Goal: Information Seeking & Learning: Learn about a topic

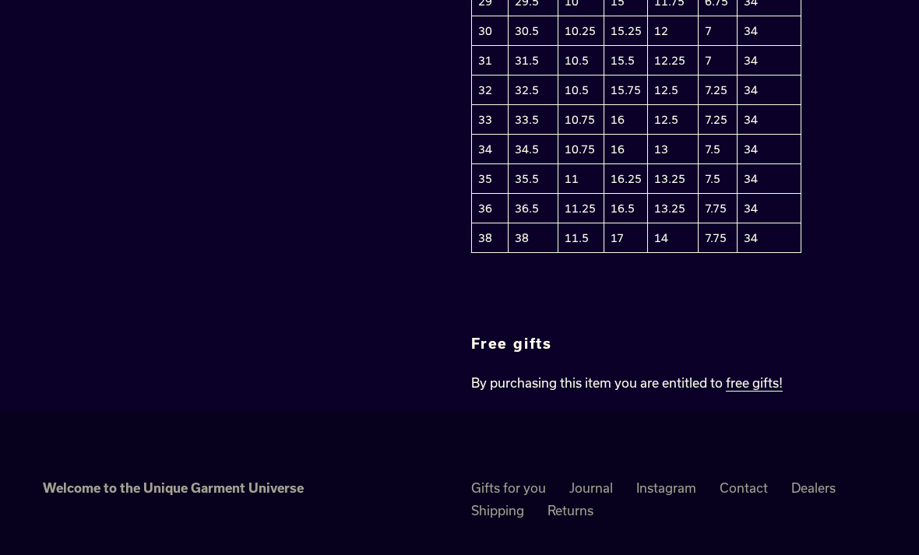
scroll to position [2658, 0]
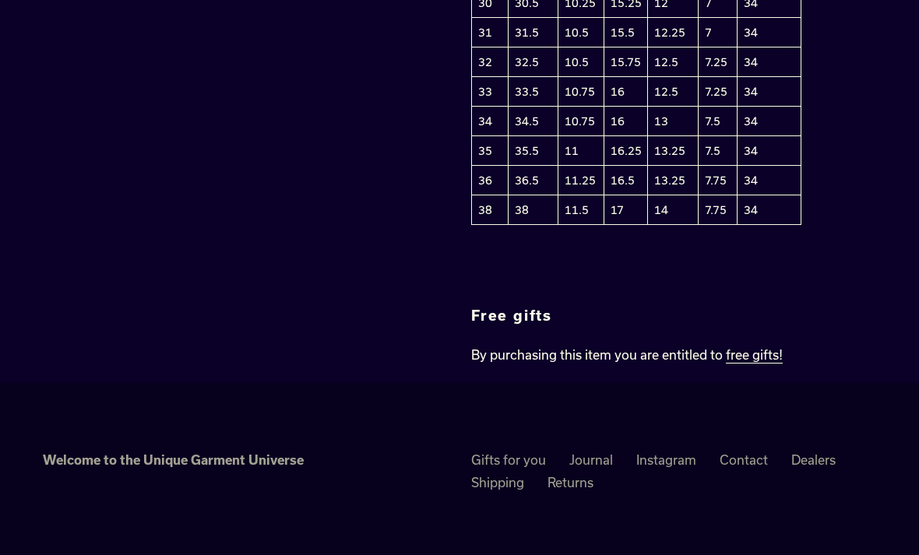
click at [493, 475] on link "Shipping" at bounding box center [497, 483] width 53 height 16
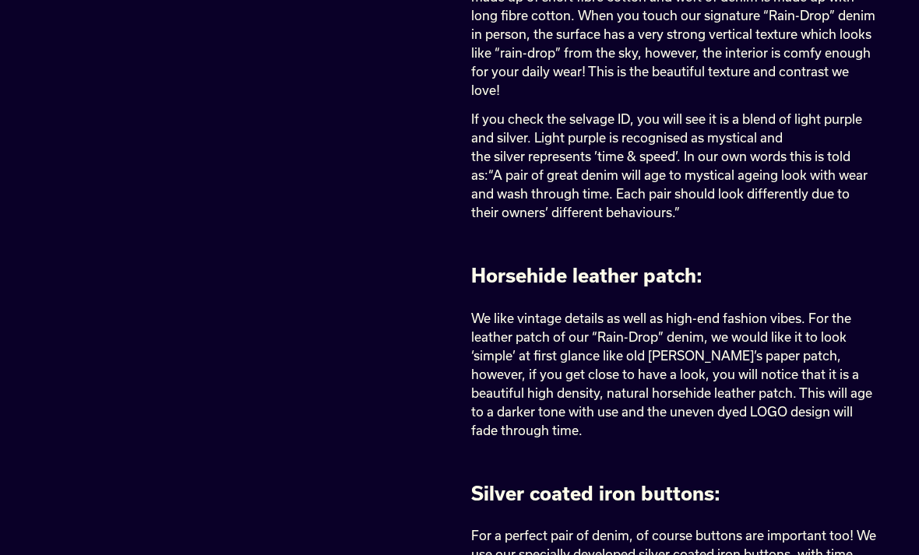
scroll to position [849, 0]
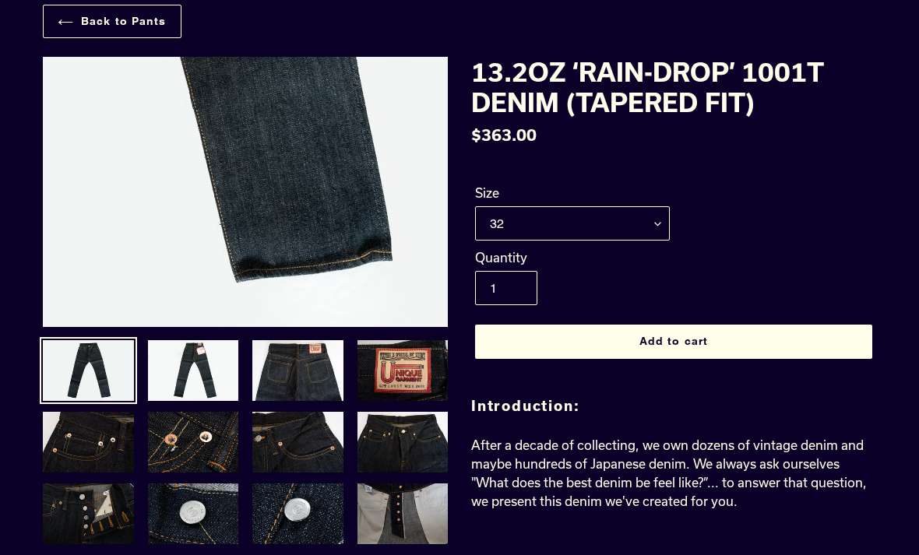
scroll to position [79, 0]
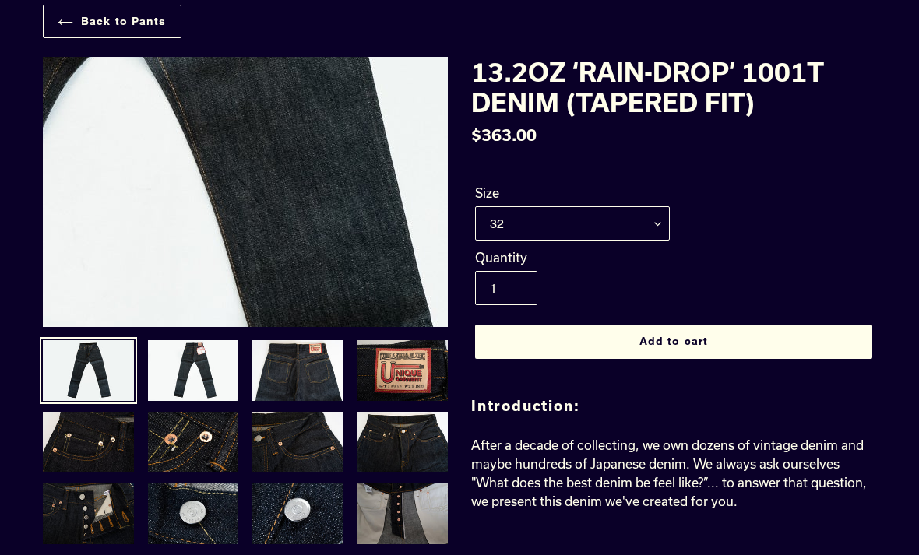
click at [294, 196] on img at bounding box center [101, 180] width 1595 height 1064
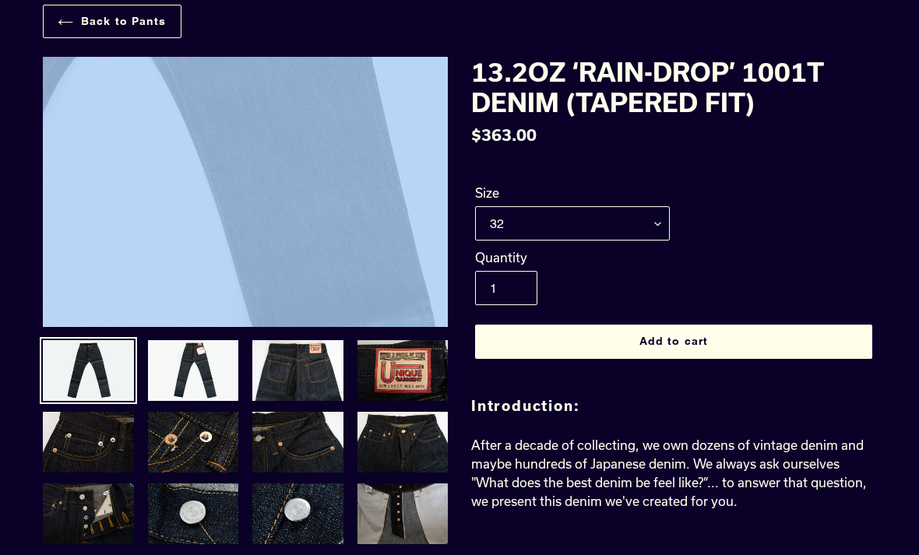
click at [294, 201] on img at bounding box center [101, 167] width 1595 height 1064
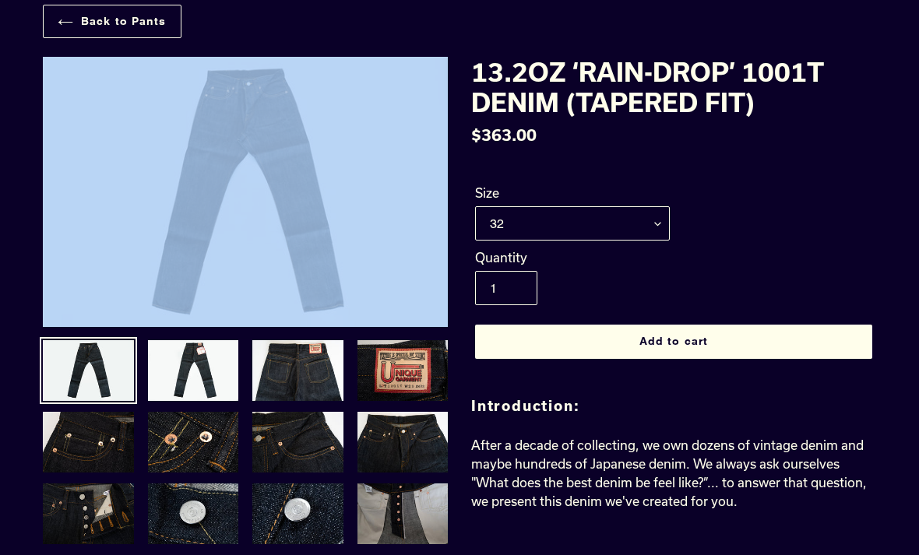
click at [100, 378] on img at bounding box center [88, 371] width 94 height 64
click at [154, 372] on img at bounding box center [193, 371] width 94 height 64
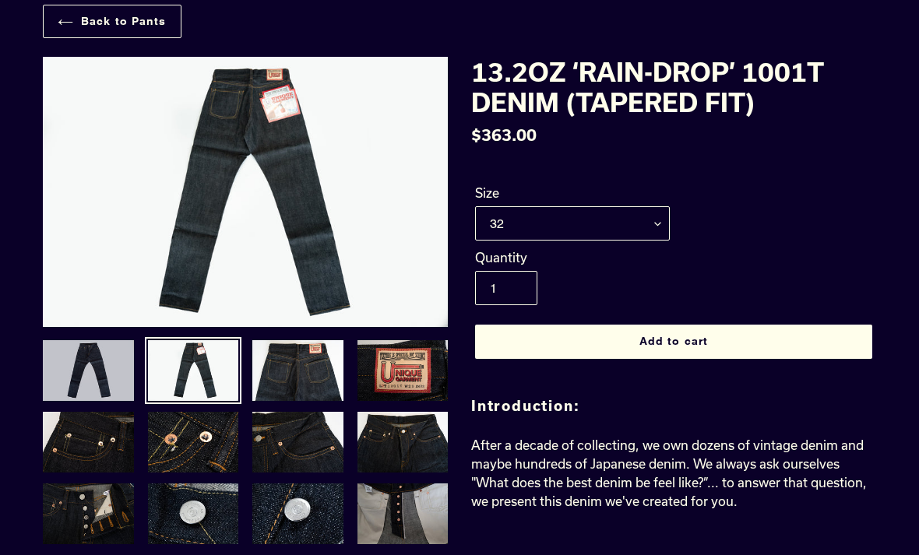
click at [100, 373] on img at bounding box center [88, 371] width 94 height 64
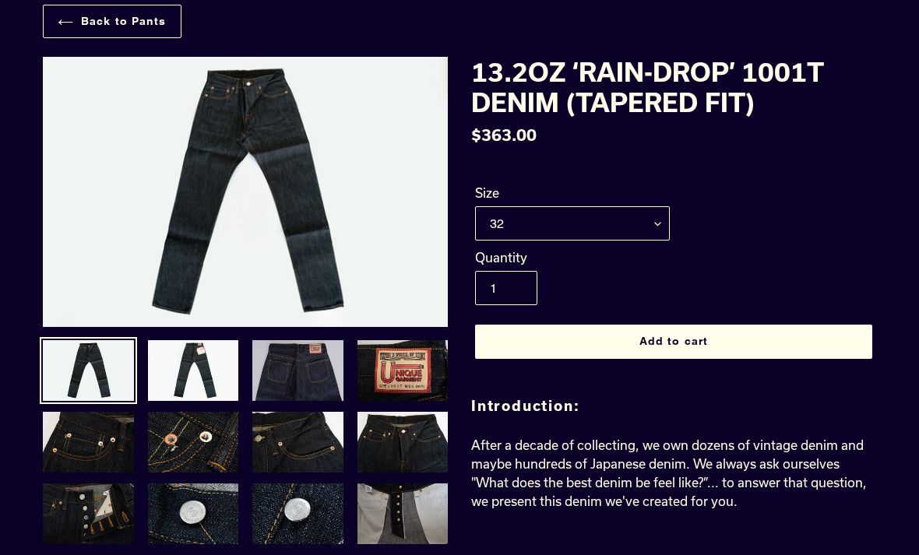
click at [311, 374] on img at bounding box center [298, 371] width 94 height 64
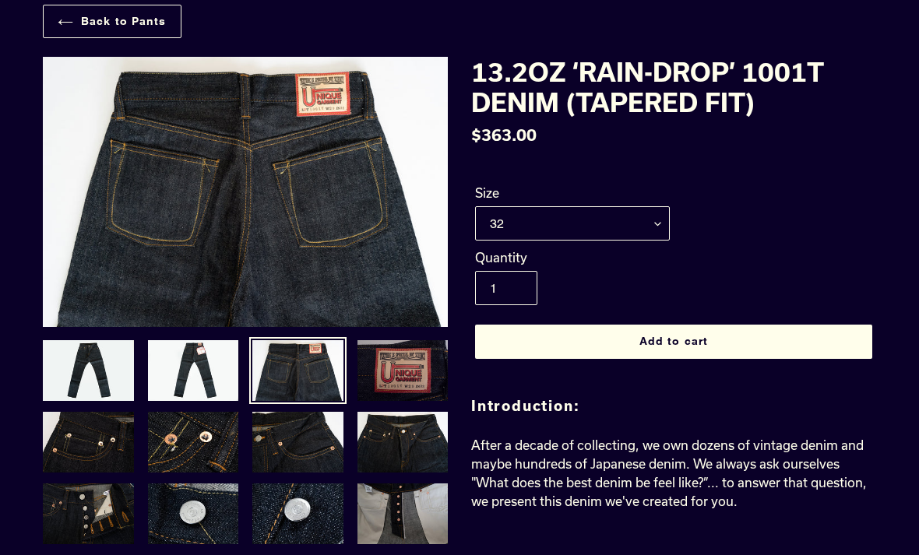
click at [410, 367] on img at bounding box center [403, 371] width 94 height 64
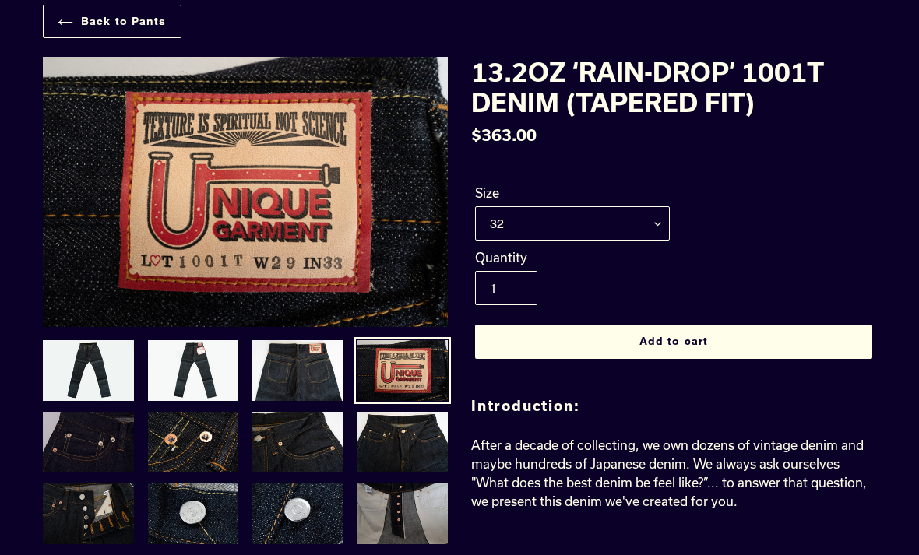
click at [97, 440] on img at bounding box center [88, 442] width 94 height 64
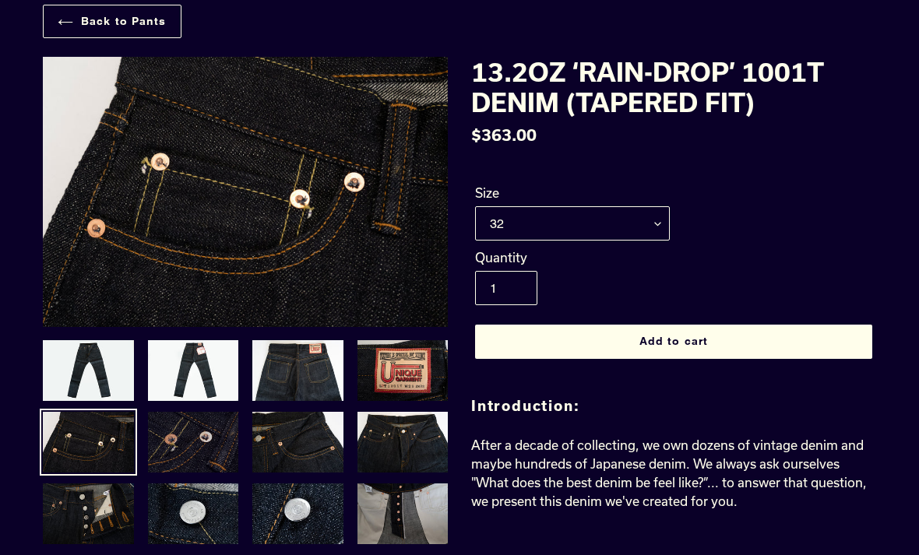
click at [203, 435] on img at bounding box center [193, 442] width 94 height 64
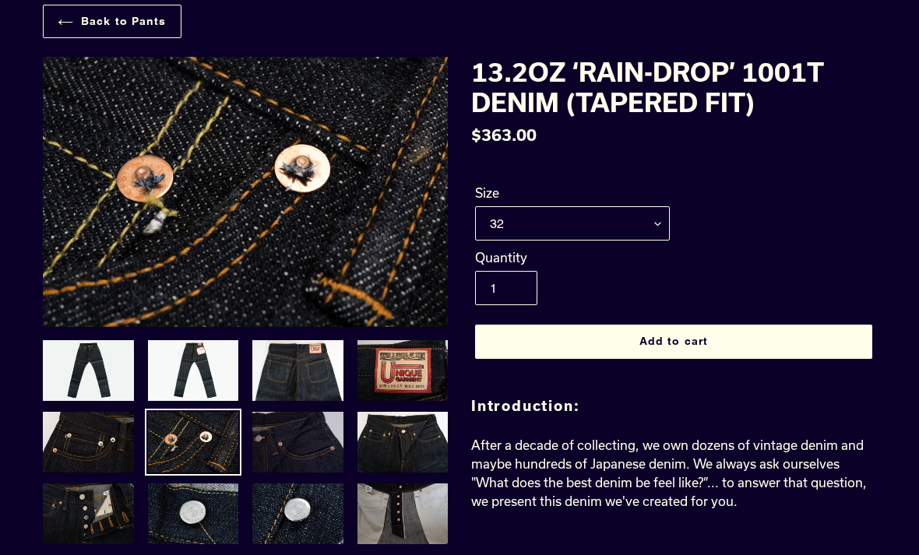
click at [283, 438] on img at bounding box center [298, 442] width 94 height 64
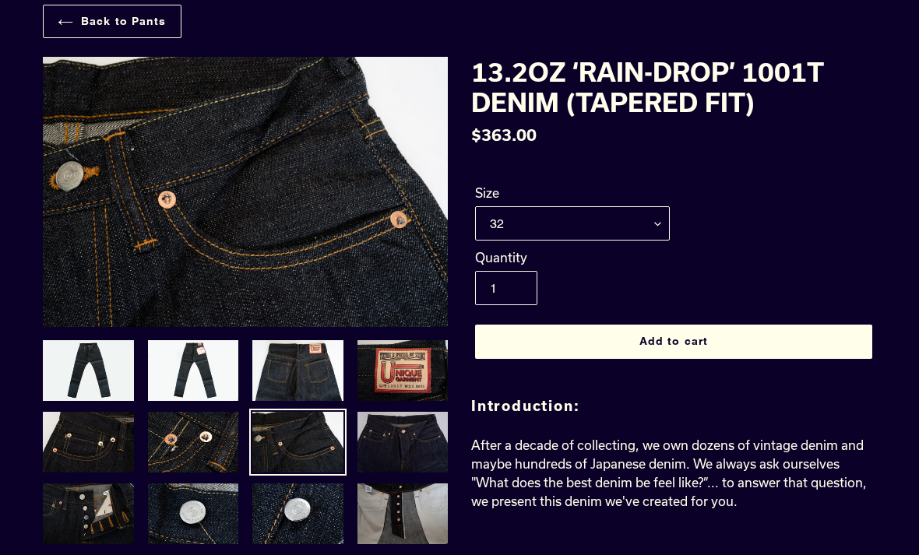
click at [397, 442] on img at bounding box center [403, 442] width 94 height 64
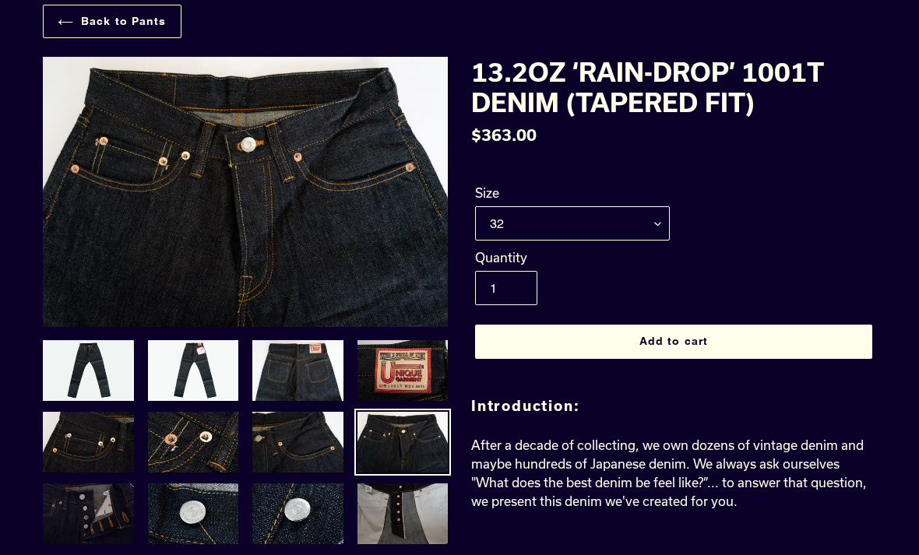
click at [103, 512] on img at bounding box center [88, 514] width 94 height 64
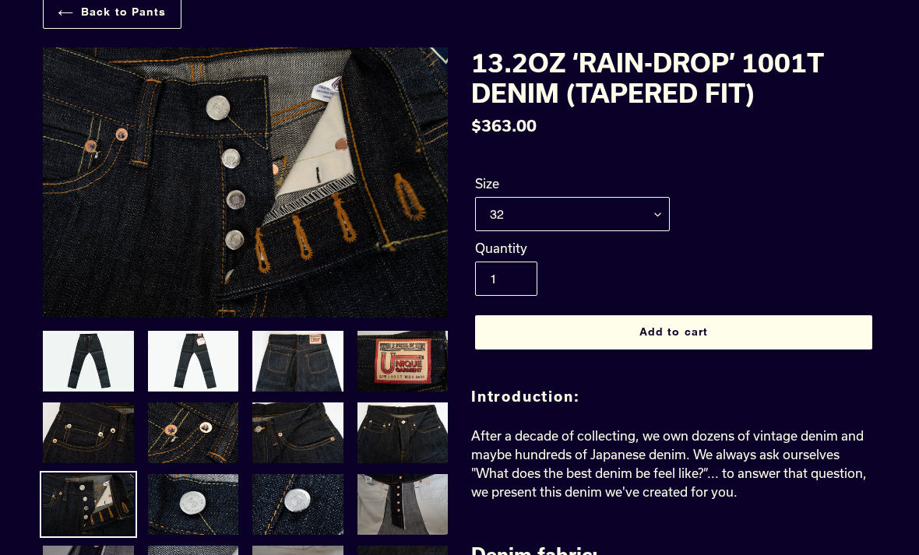
scroll to position [100, 0]
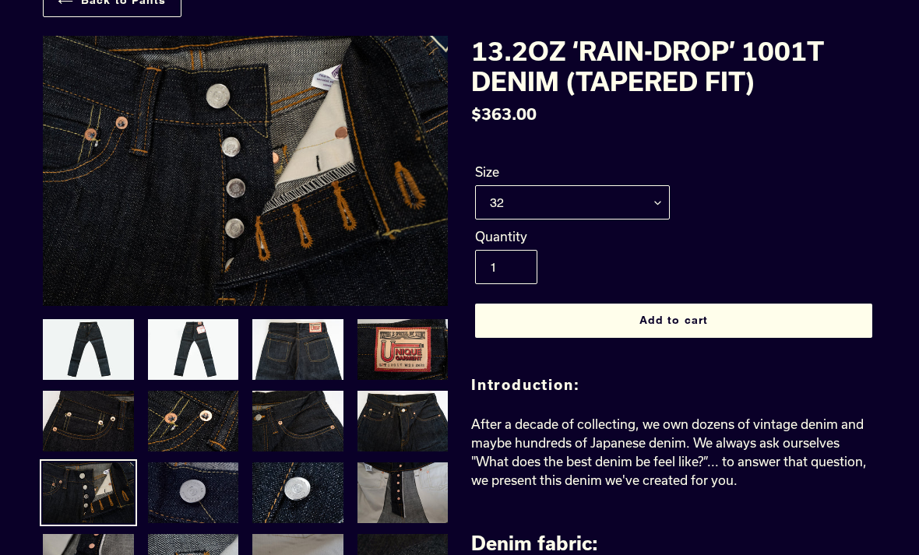
click at [181, 505] on img at bounding box center [193, 493] width 94 height 64
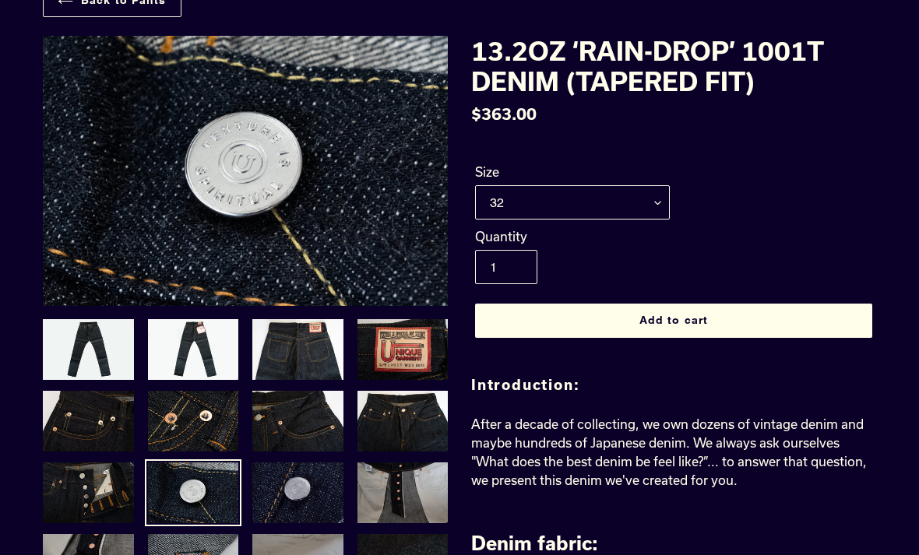
click at [297, 481] on img at bounding box center [298, 493] width 94 height 64
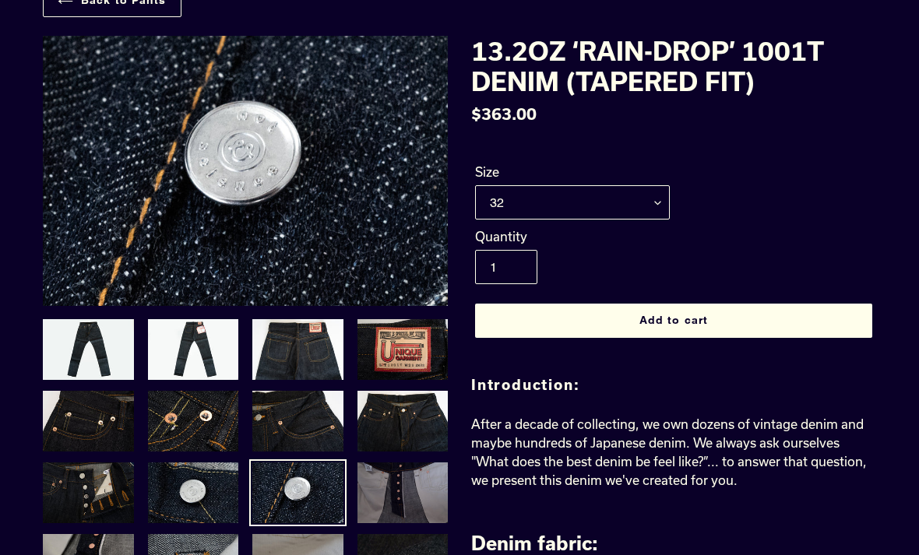
click at [422, 499] on img at bounding box center [403, 493] width 94 height 64
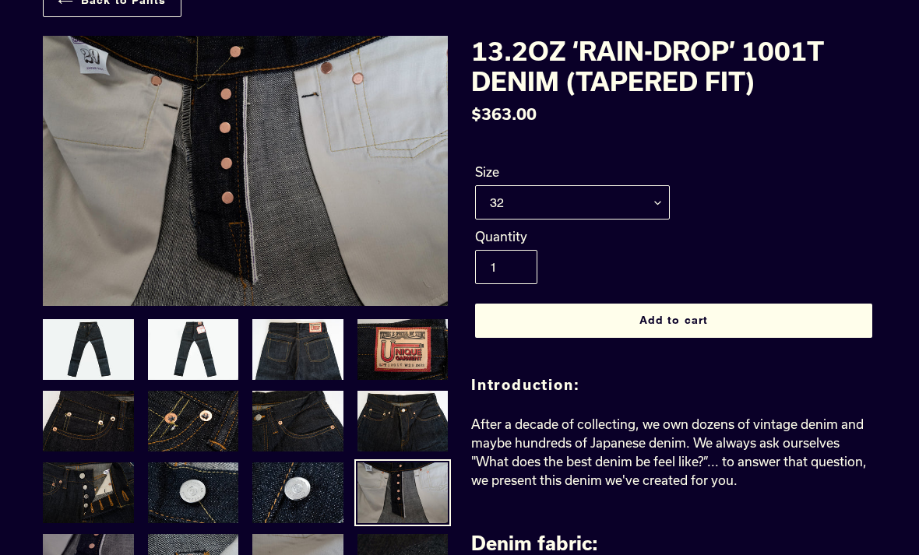
click at [108, 554] on img at bounding box center [88, 565] width 94 height 64
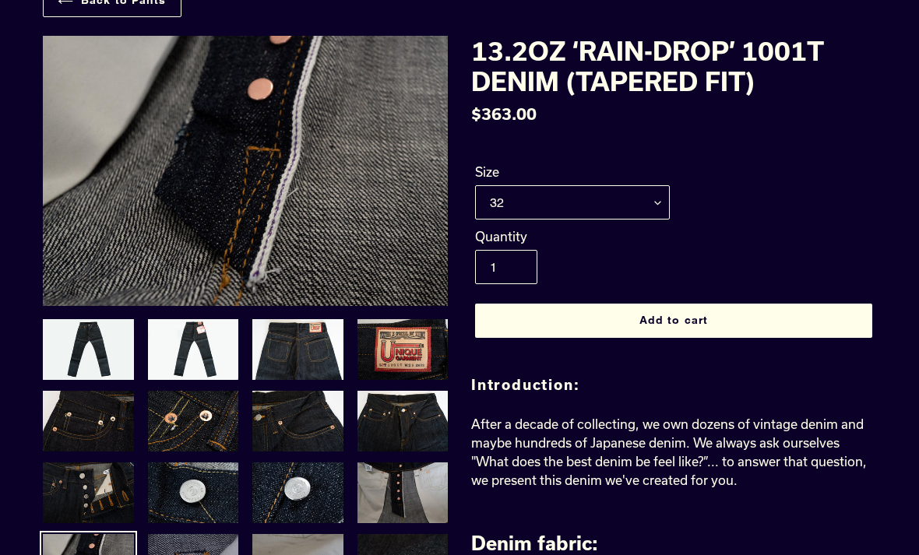
click at [164, 554] on img at bounding box center [193, 565] width 94 height 64
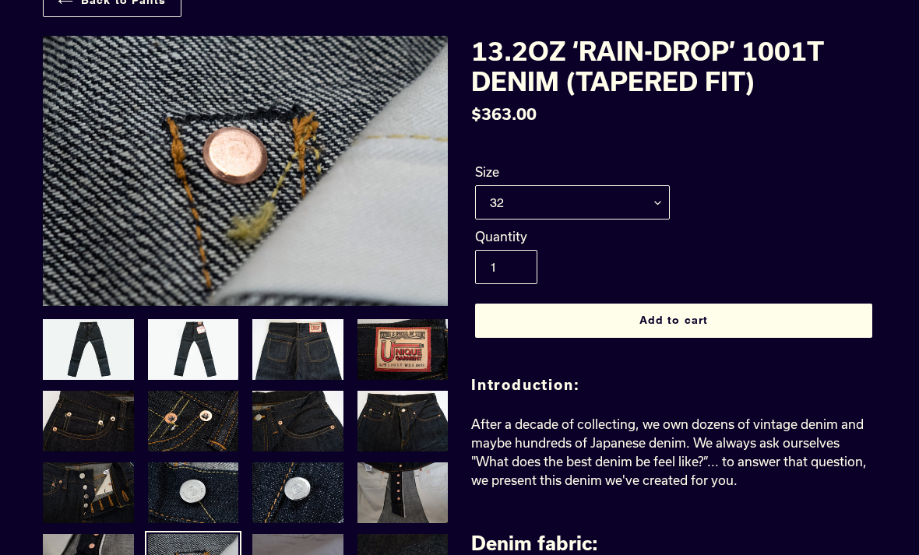
click at [299, 554] on img at bounding box center [298, 565] width 94 height 64
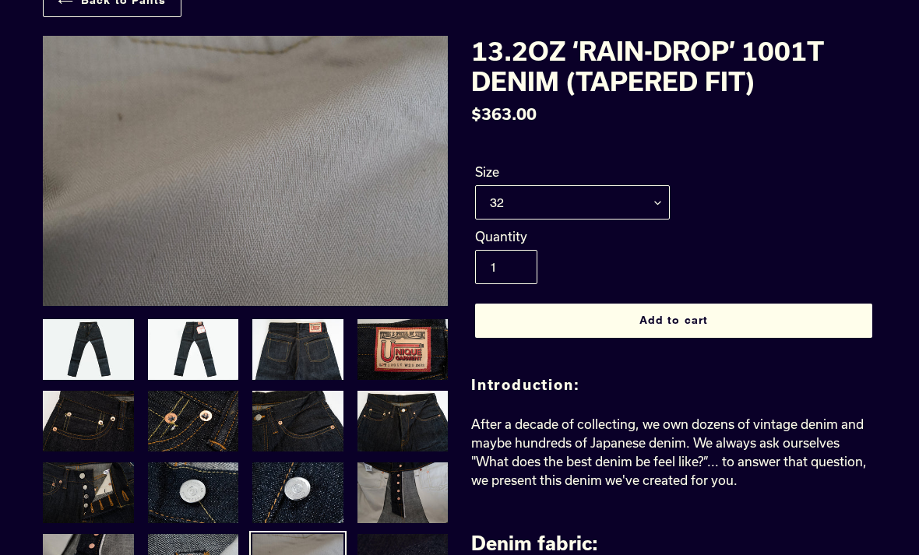
click at [391, 550] on img at bounding box center [403, 565] width 94 height 64
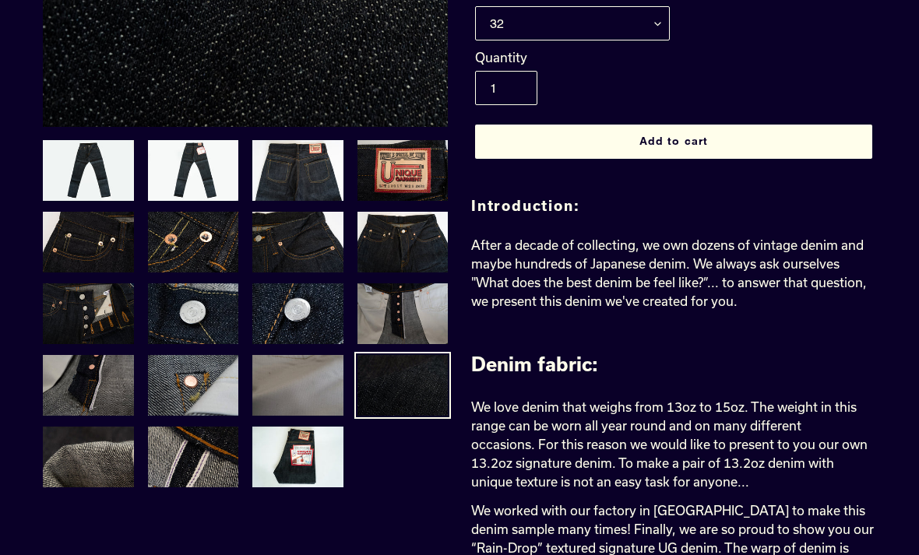
scroll to position [281, 0]
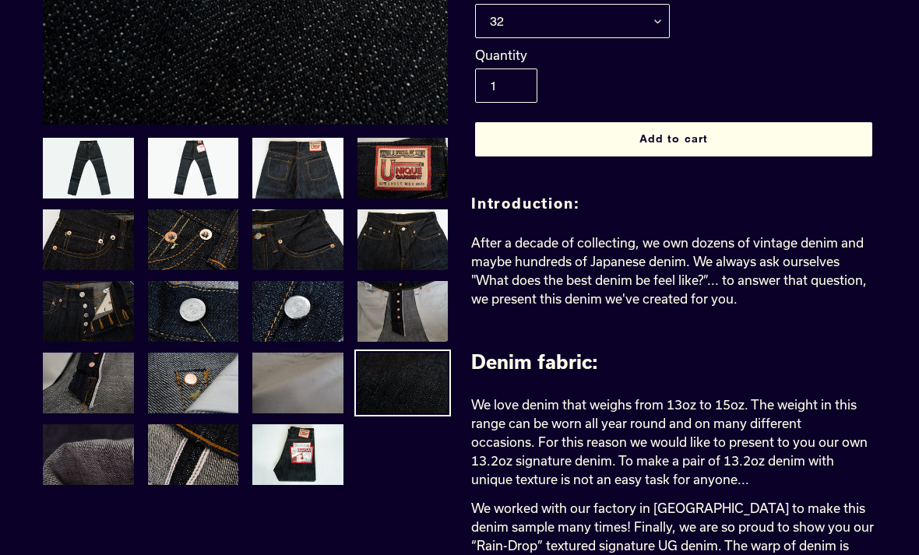
click at [72, 433] on img at bounding box center [88, 455] width 94 height 64
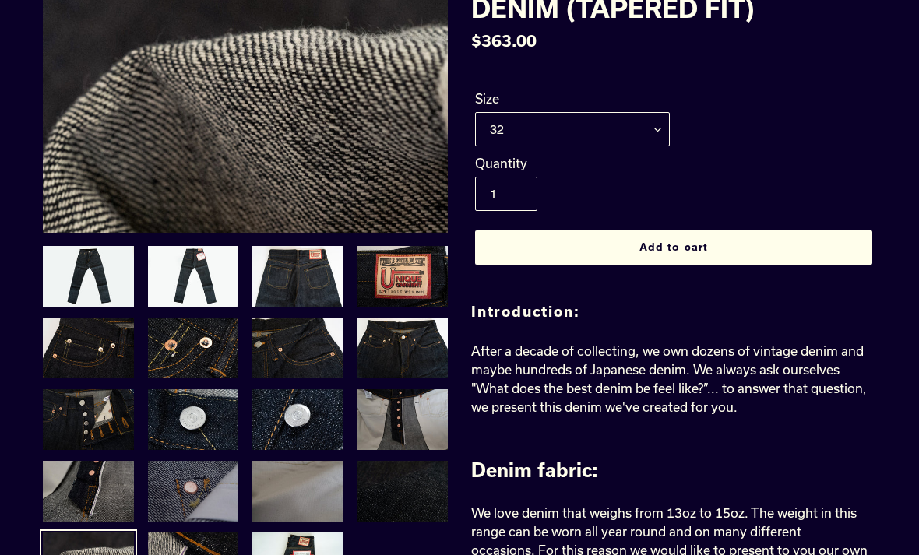
scroll to position [172, 0]
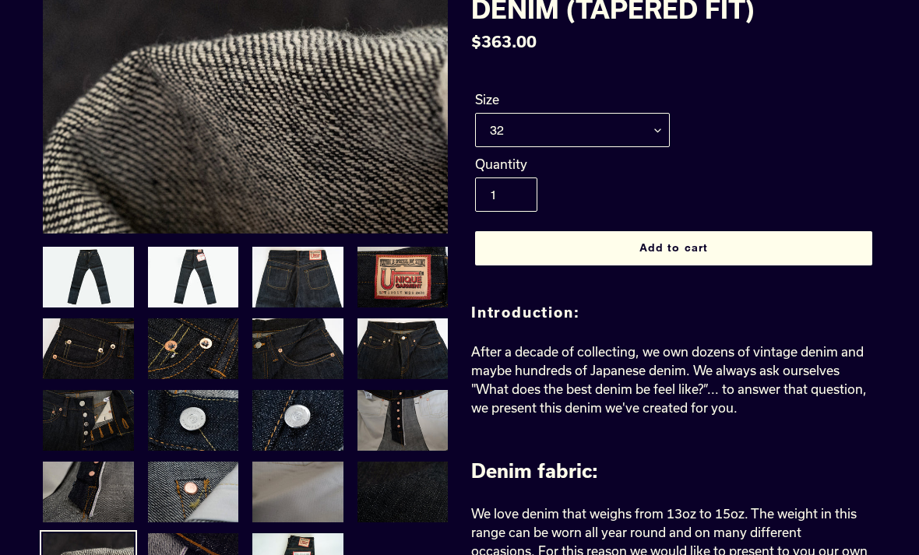
click at [173, 536] on img at bounding box center [193, 564] width 94 height 64
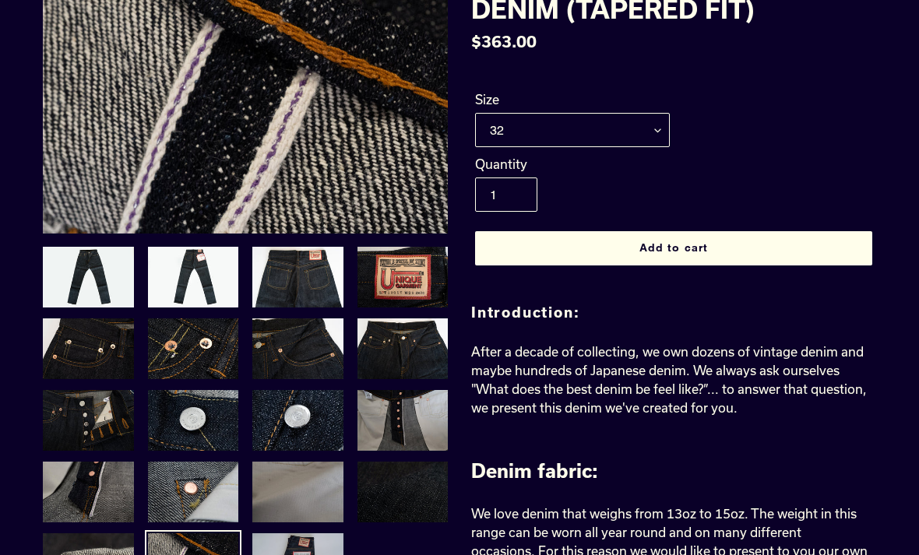
click at [302, 554] on img at bounding box center [298, 564] width 94 height 64
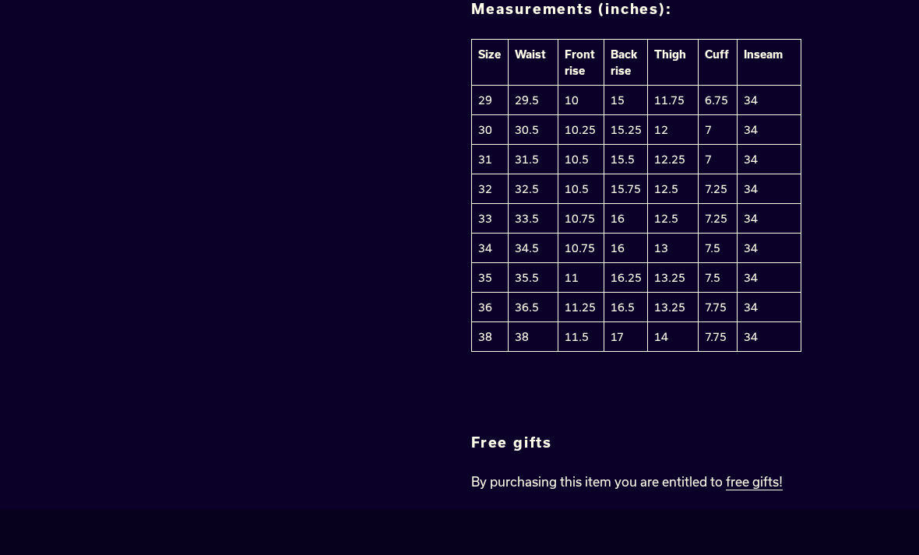
scroll to position [2658, 0]
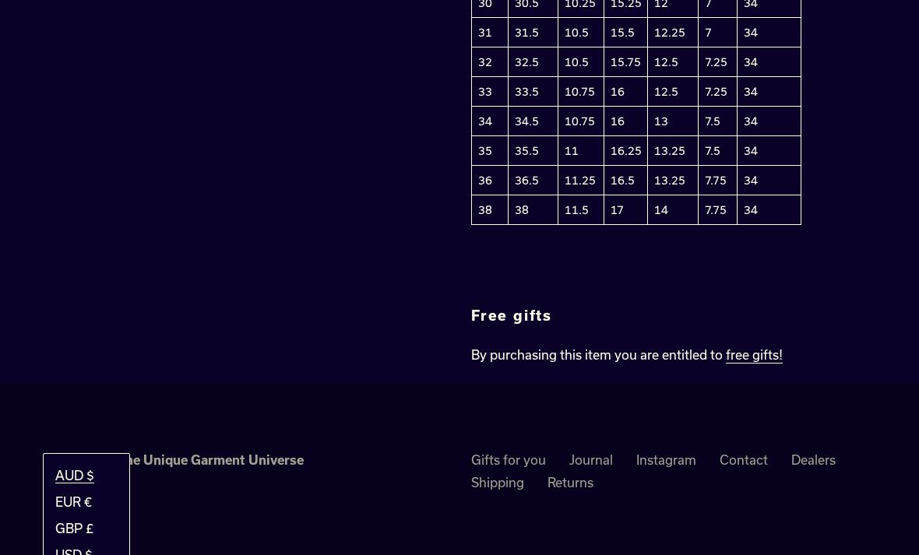
click at [391, 498] on footer "Welcome to the Unique Garment Universe Gifts for you Journal Instagram Contact …" at bounding box center [459, 516] width 919 height 266
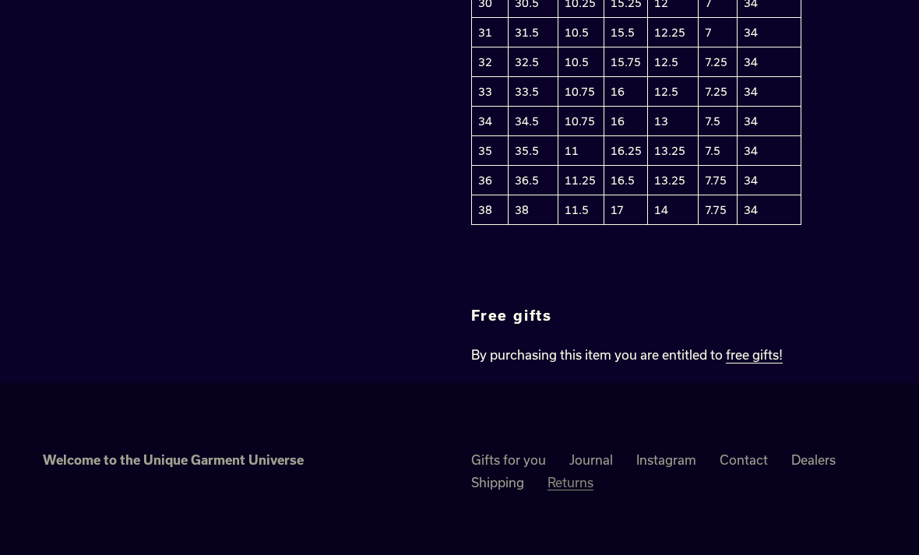
click at [571, 475] on link "Returns" at bounding box center [570, 483] width 46 height 16
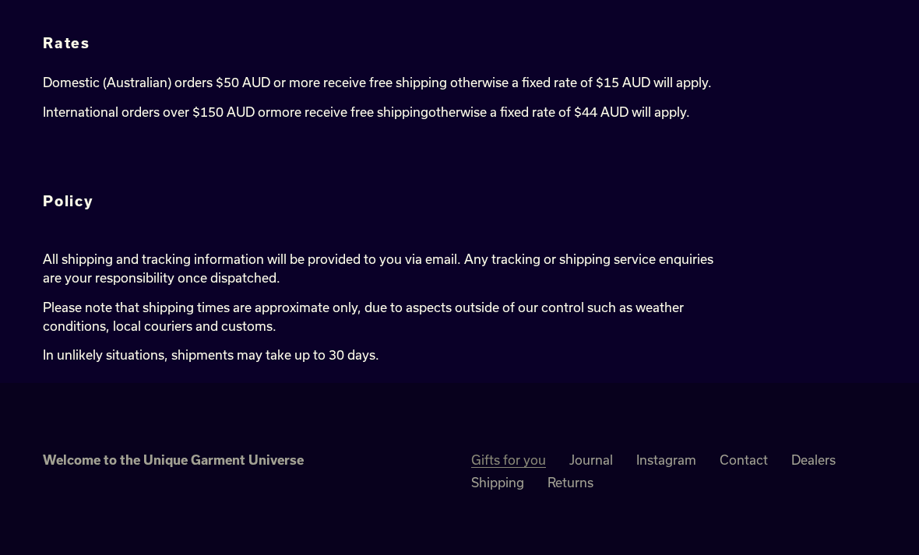
scroll to position [119, 0]
click at [498, 454] on link "Gifts for you" at bounding box center [508, 460] width 75 height 16
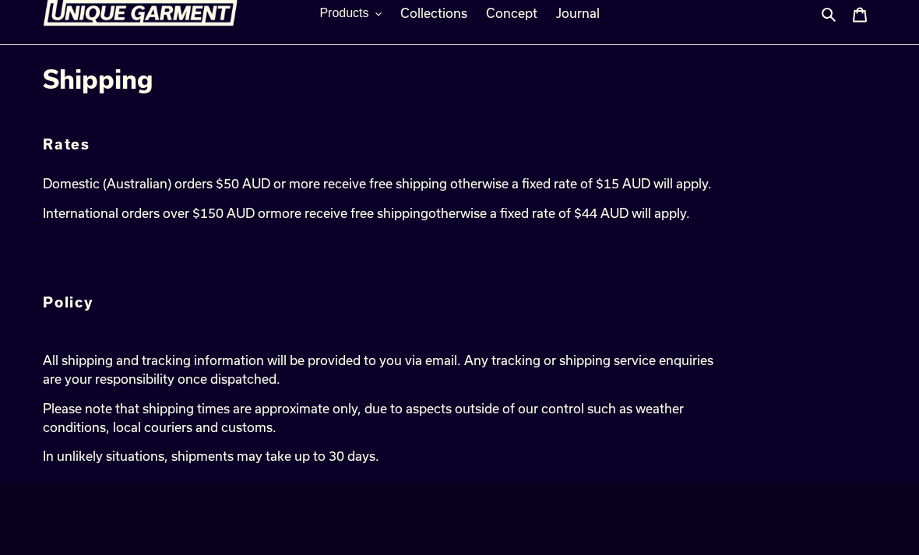
scroll to position [0, 0]
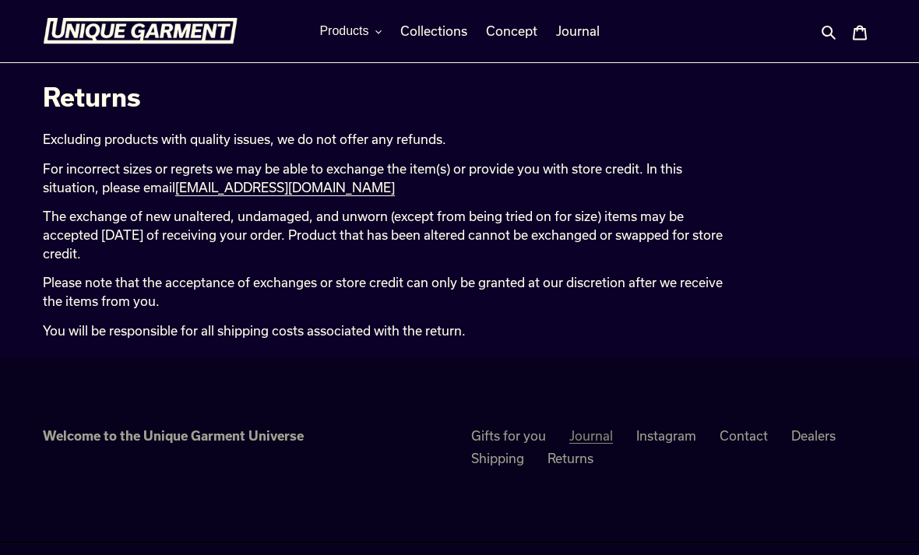
click at [584, 432] on link "Journal" at bounding box center [591, 436] width 44 height 16
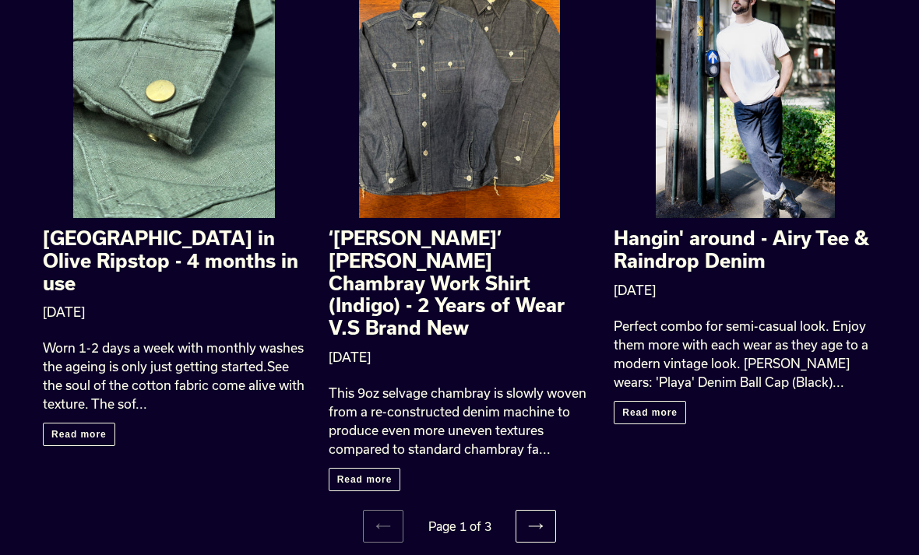
scroll to position [1755, 0]
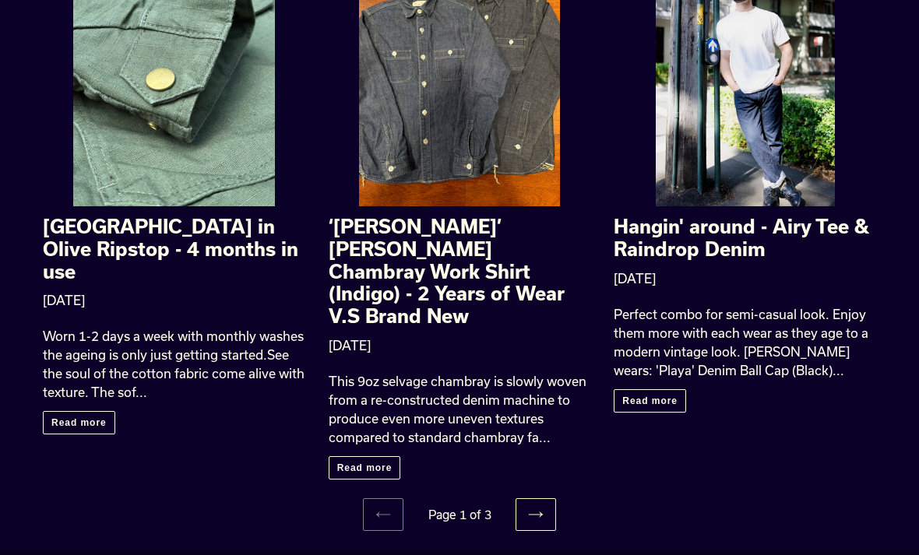
click at [544, 499] on link "Next page" at bounding box center [535, 515] width 40 height 33
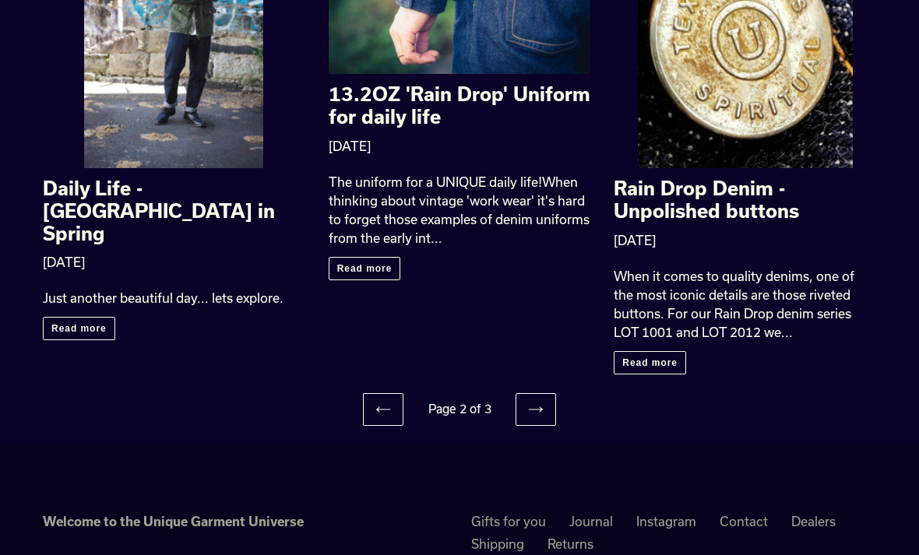
scroll to position [1789, 0]
click at [539, 393] on link "Next page" at bounding box center [535, 409] width 40 height 33
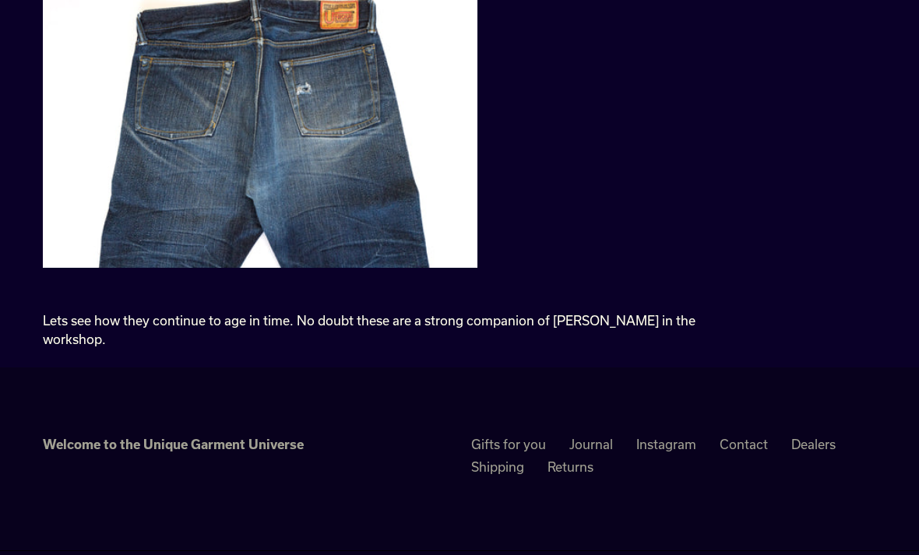
scroll to position [2597, 0]
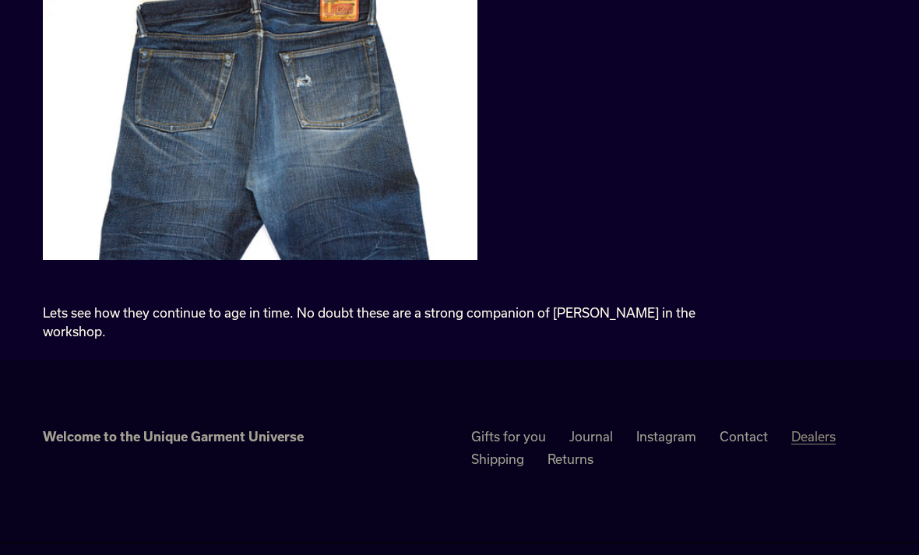
click at [804, 429] on link "Dealers" at bounding box center [813, 437] width 44 height 16
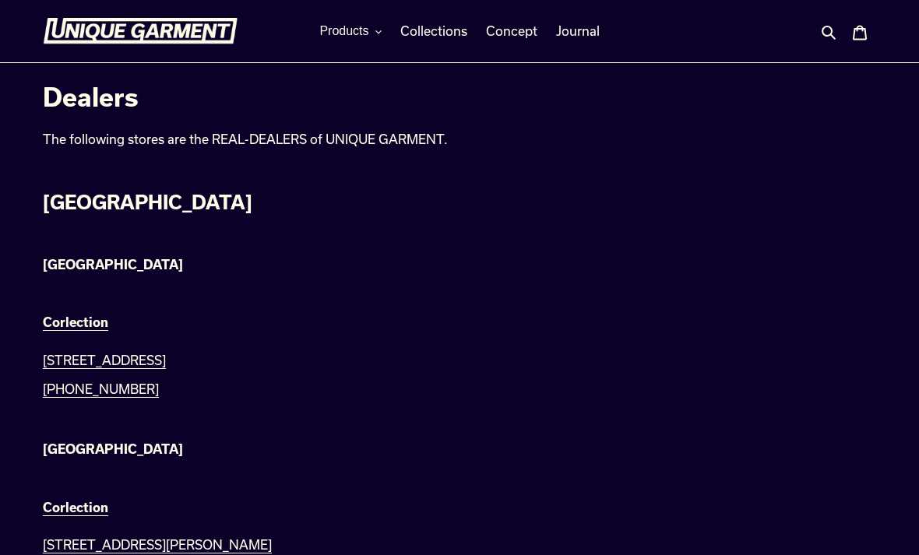
click at [180, 36] on img at bounding box center [140, 31] width 195 height 26
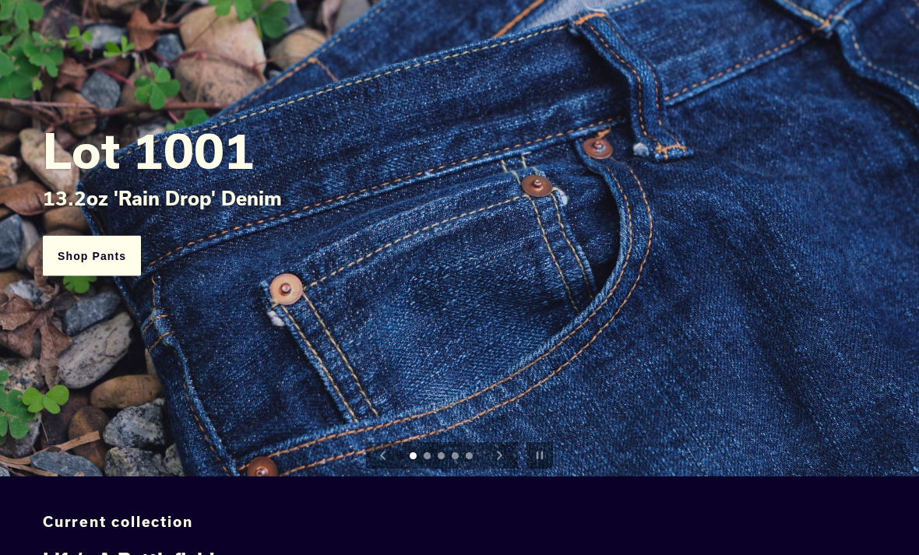
scroll to position [142, 0]
click at [500, 459] on icon "Next slide" at bounding box center [498, 455] width 9 height 9
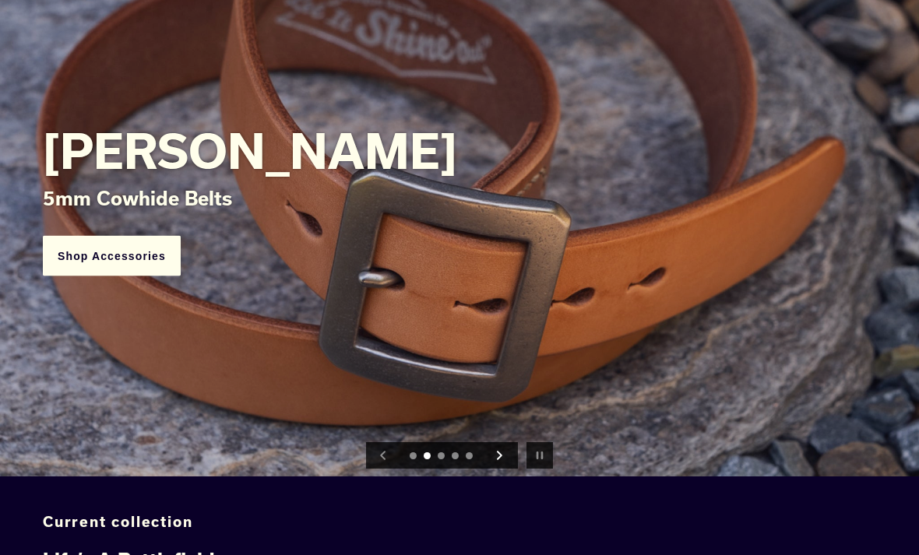
click at [500, 459] on icon "Next slide" at bounding box center [498, 455] width 9 height 9
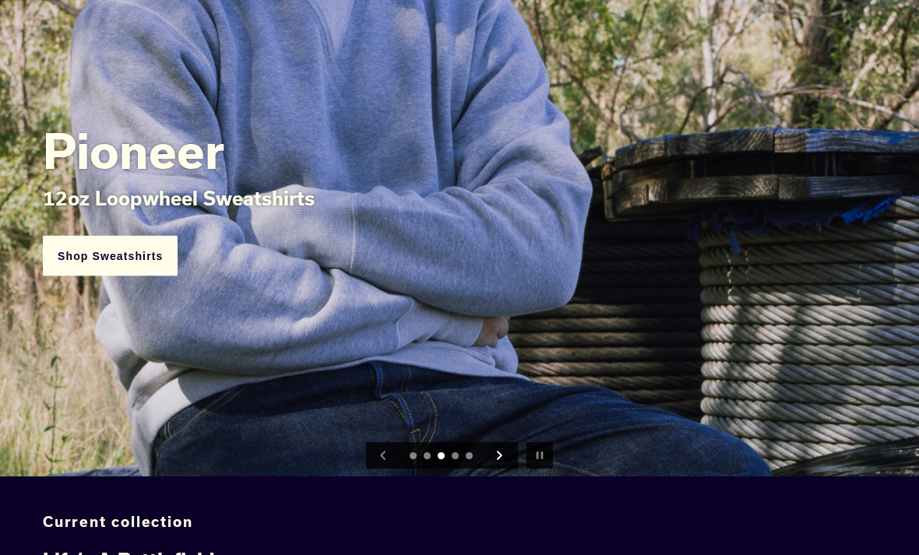
click at [500, 459] on icon "Next slide" at bounding box center [498, 455] width 9 height 9
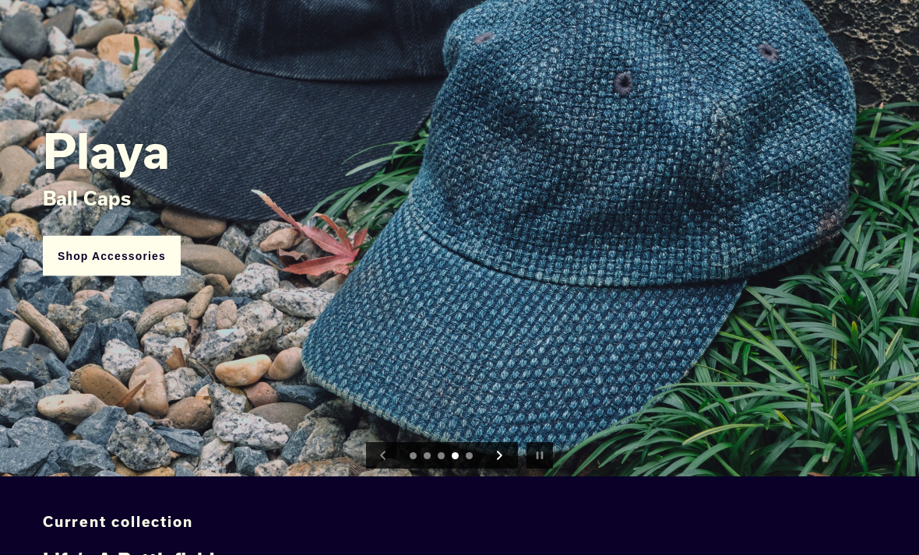
click at [500, 459] on icon "Next slide" at bounding box center [498, 455] width 9 height 9
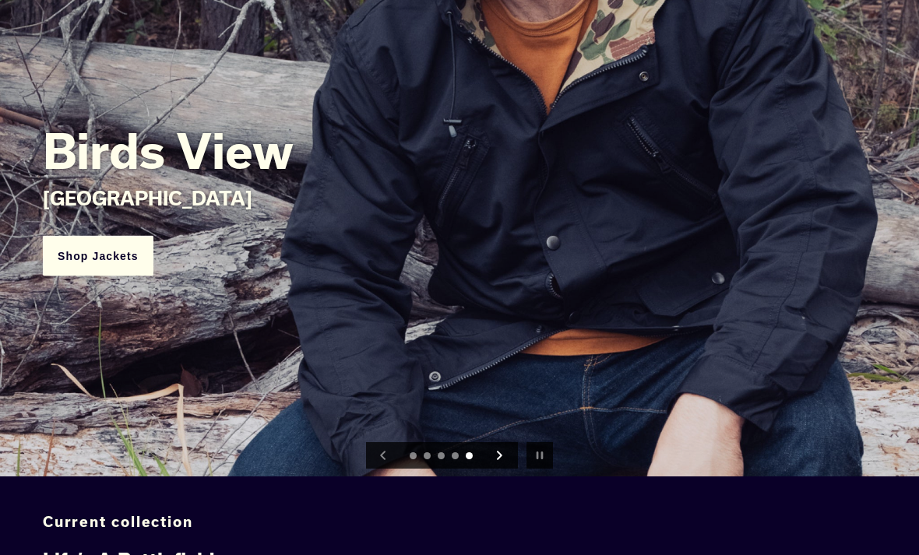
click at [500, 459] on icon "Next slide" at bounding box center [498, 455] width 9 height 9
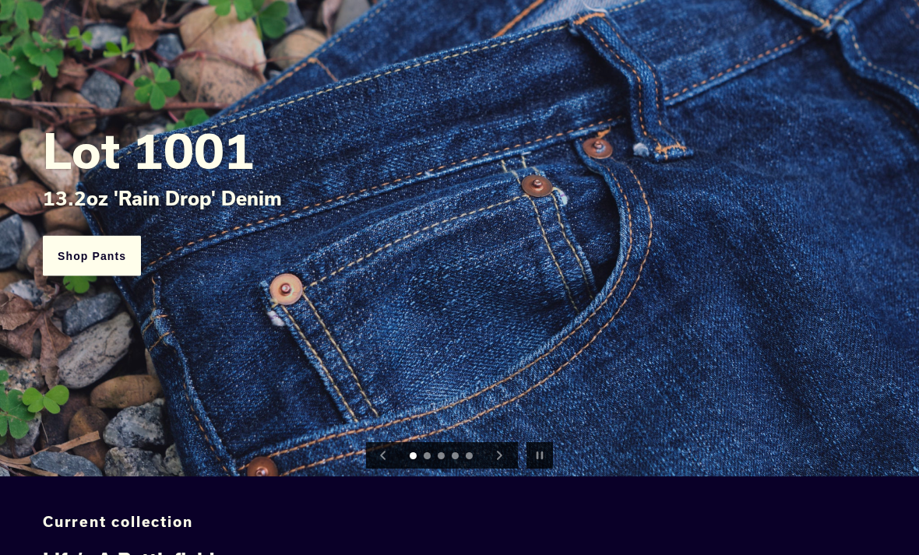
click at [492, 473] on button "Next slide" at bounding box center [499, 455] width 34 height 34
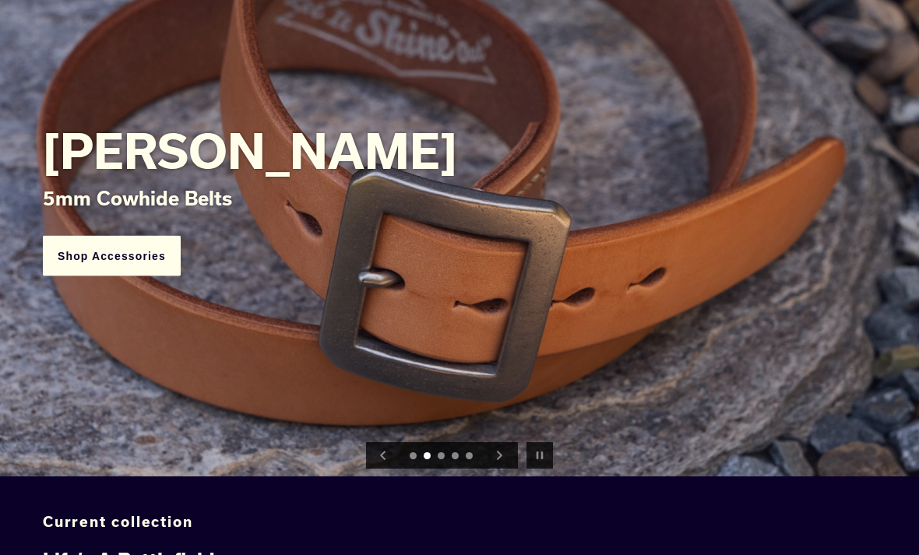
click at [492, 473] on button "Next slide" at bounding box center [499, 455] width 34 height 34
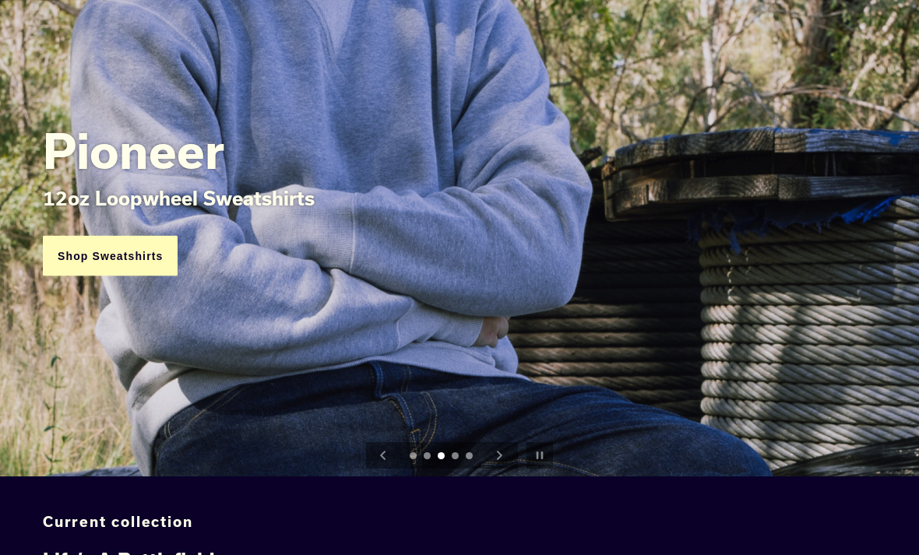
click at [131, 276] on link "Shop Sweatshirts" at bounding box center [110, 255] width 135 height 41
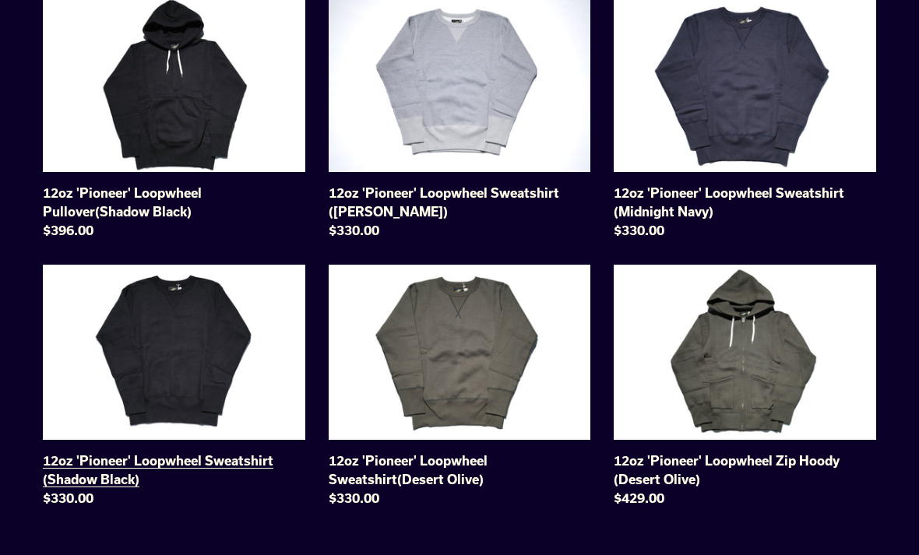
scroll to position [440, 0]
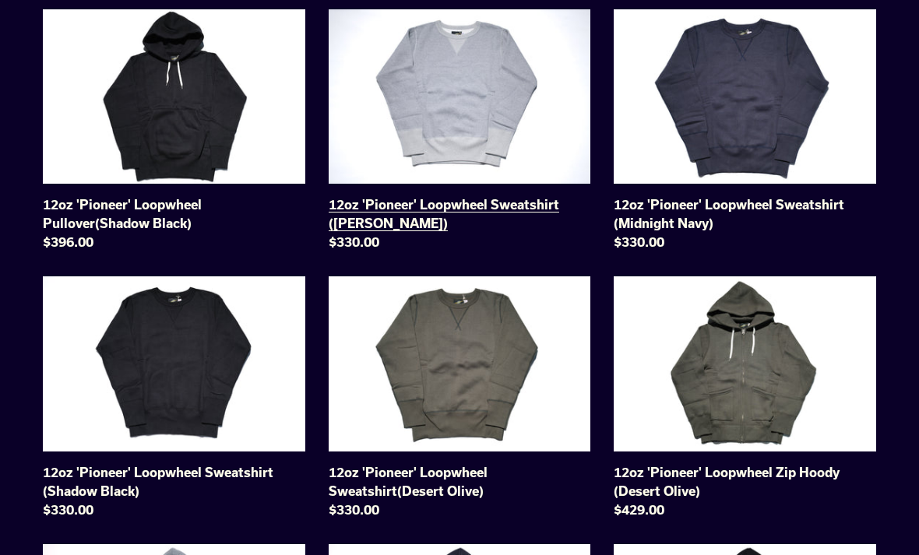
click at [432, 129] on link "12oz 'Pioneer' Loopwheel Sweatshirt ([PERSON_NAME])" at bounding box center [460, 134] width 262 height 248
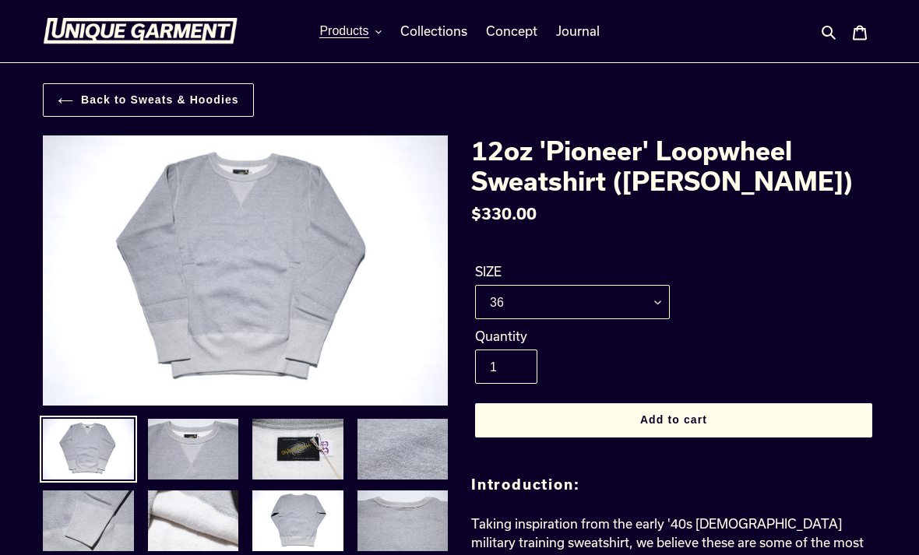
click at [656, 307] on select "36 38 40 42" at bounding box center [572, 302] width 195 height 34
select select "42"
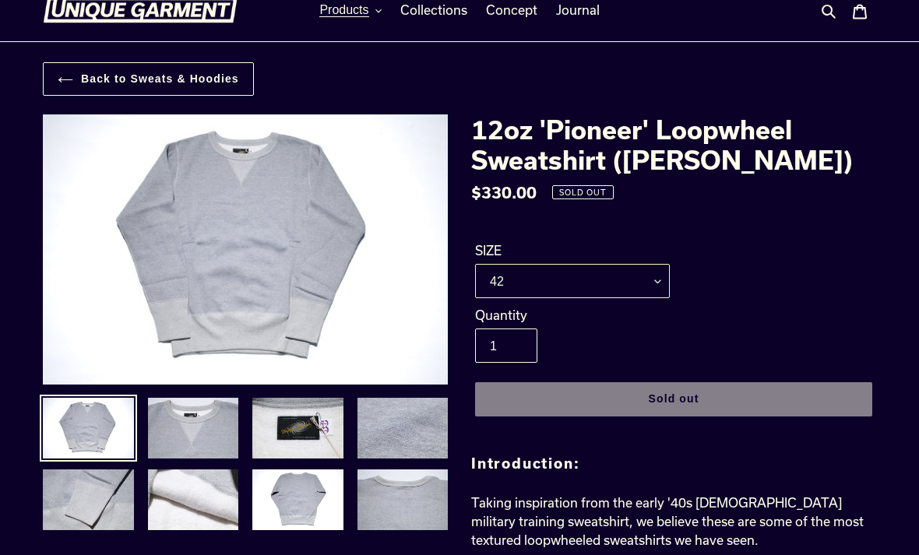
scroll to position [21, 0]
click at [181, 435] on img at bounding box center [193, 428] width 94 height 64
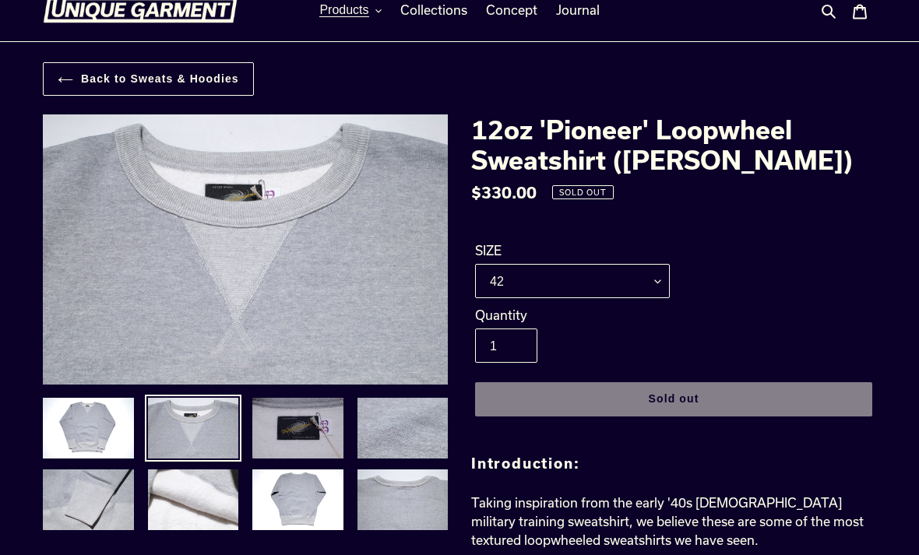
click at [284, 423] on img at bounding box center [298, 428] width 94 height 64
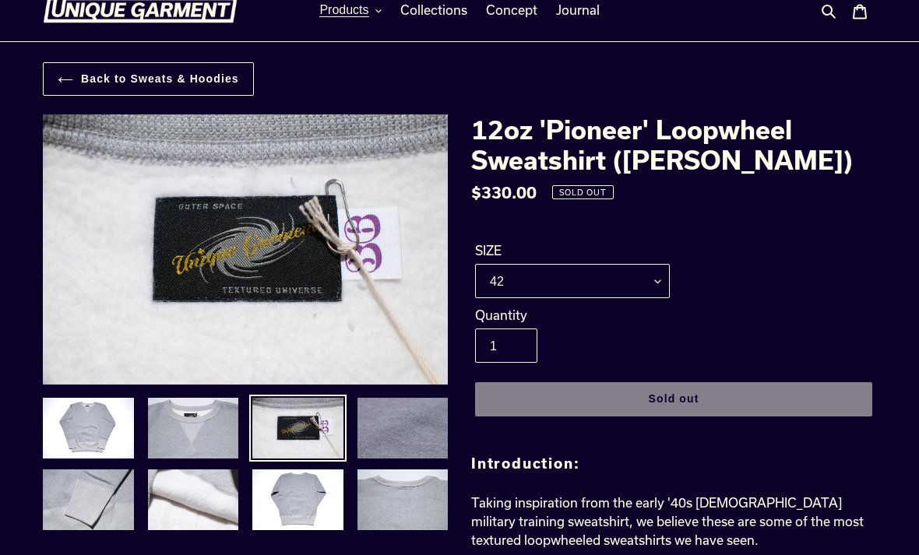
click at [395, 414] on img at bounding box center [403, 428] width 94 height 64
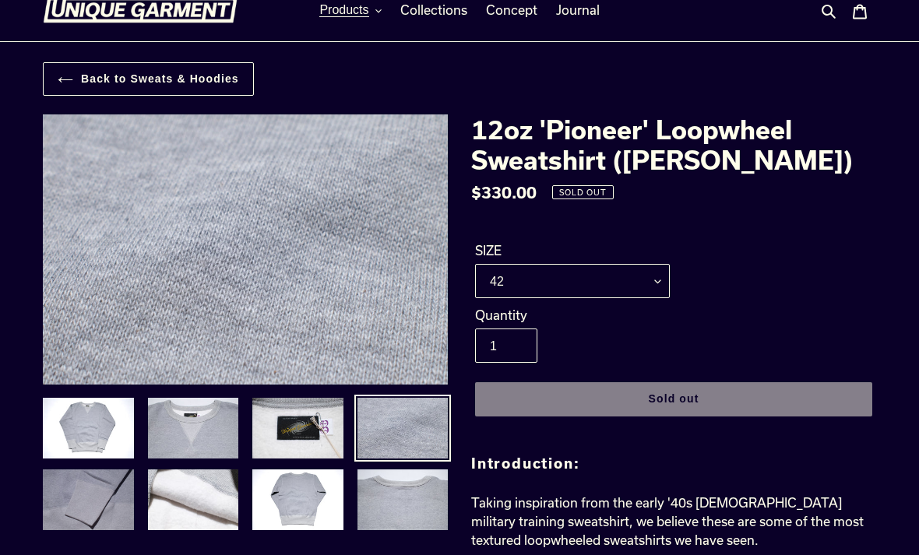
click at [132, 498] on img at bounding box center [88, 500] width 94 height 64
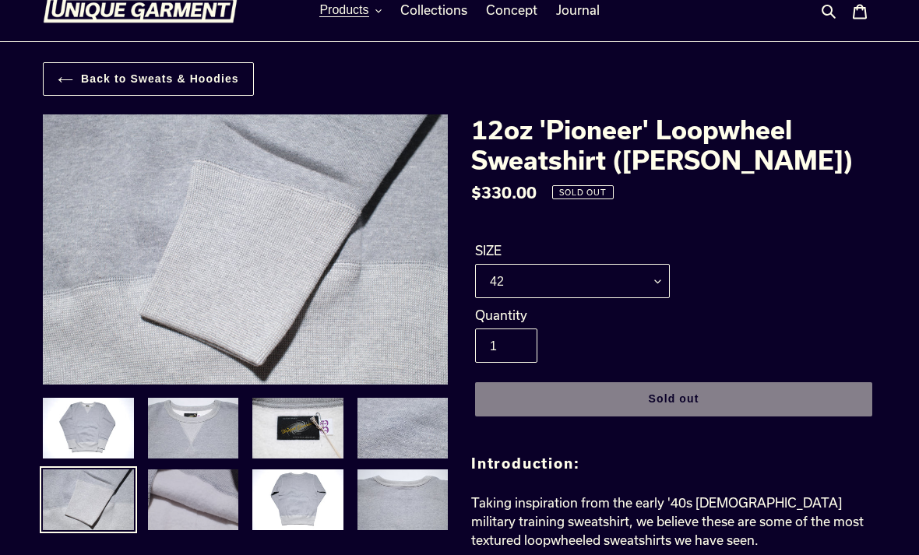
click at [175, 498] on img at bounding box center [193, 500] width 94 height 64
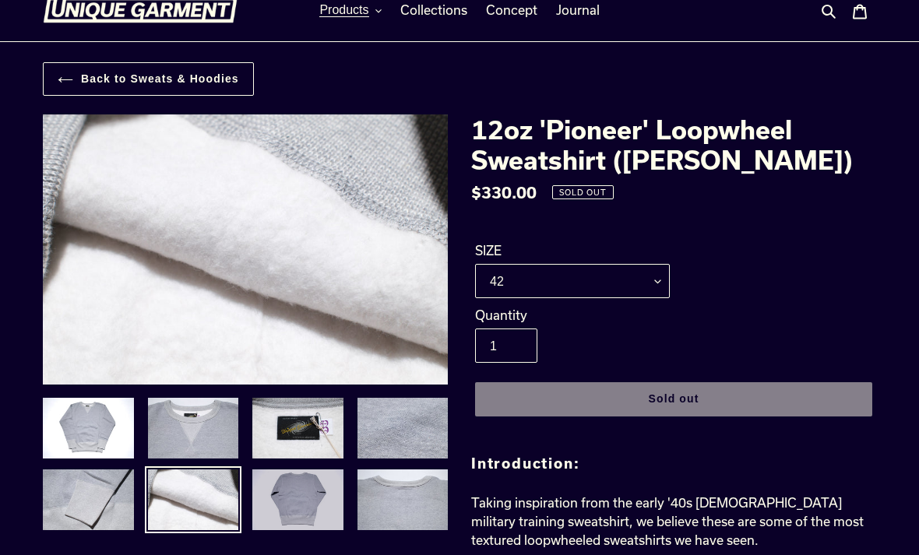
click at [280, 511] on img at bounding box center [298, 500] width 94 height 64
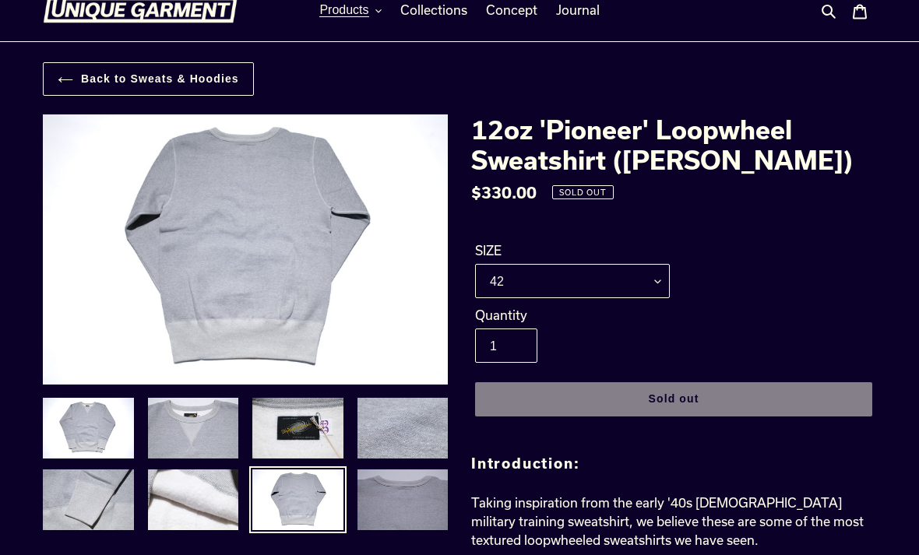
click at [370, 491] on img at bounding box center [403, 500] width 94 height 64
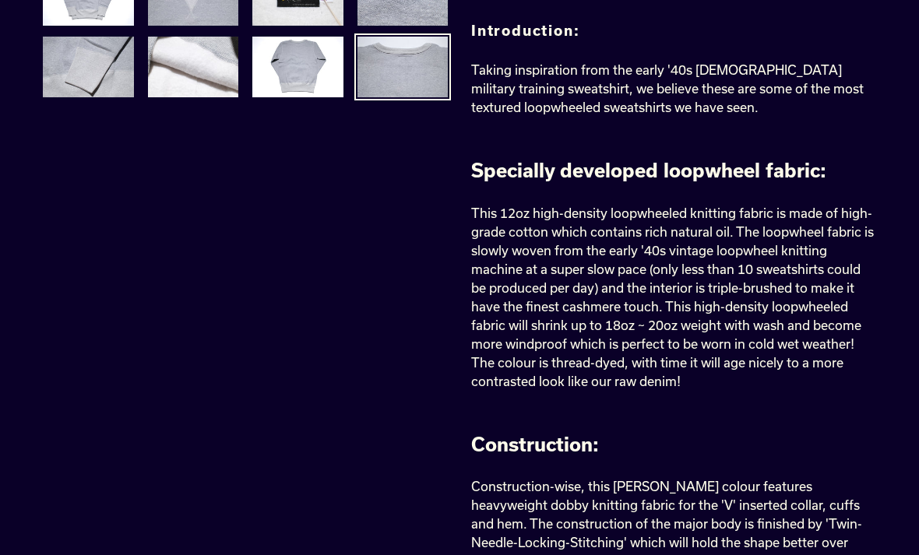
scroll to position [0, 0]
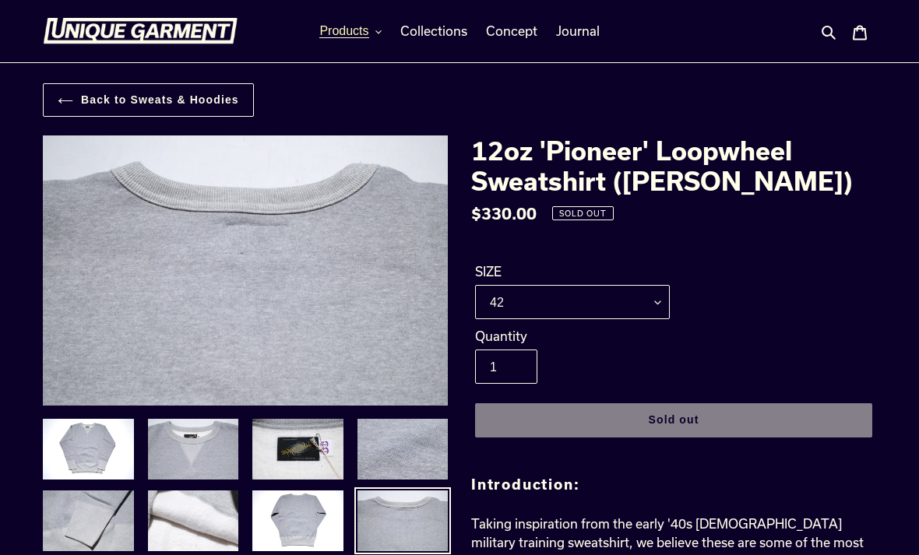
click at [380, 35] on icon "button" at bounding box center [378, 32] width 6 height 6
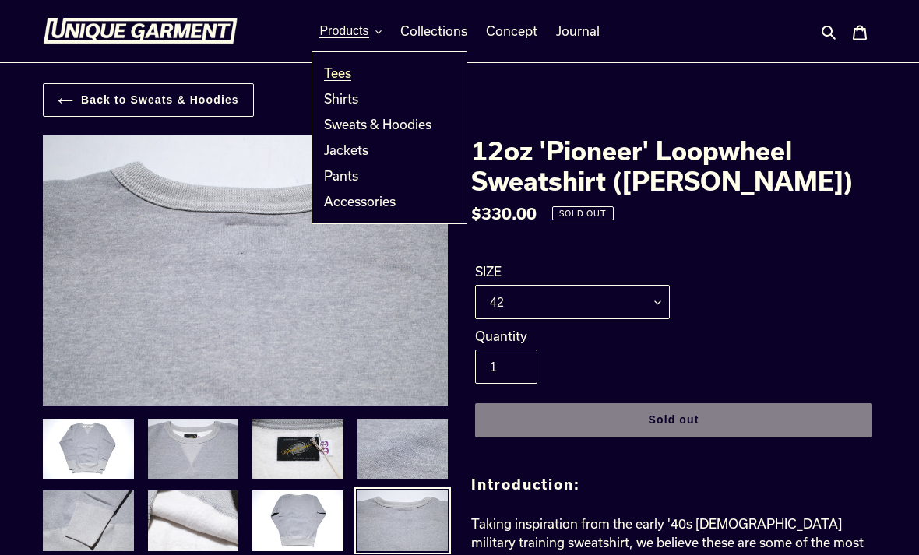
click at [360, 77] on link "Tees" at bounding box center [377, 74] width 131 height 26
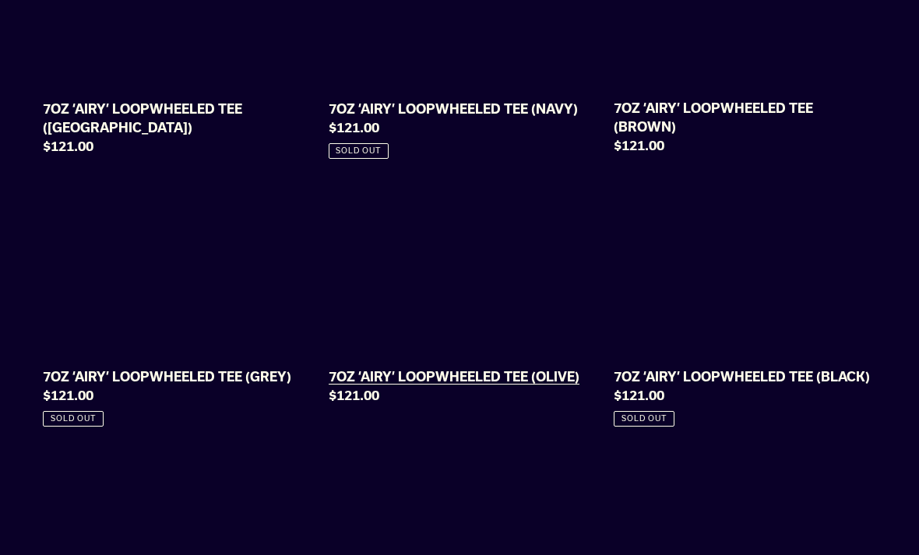
scroll to position [1106, 0]
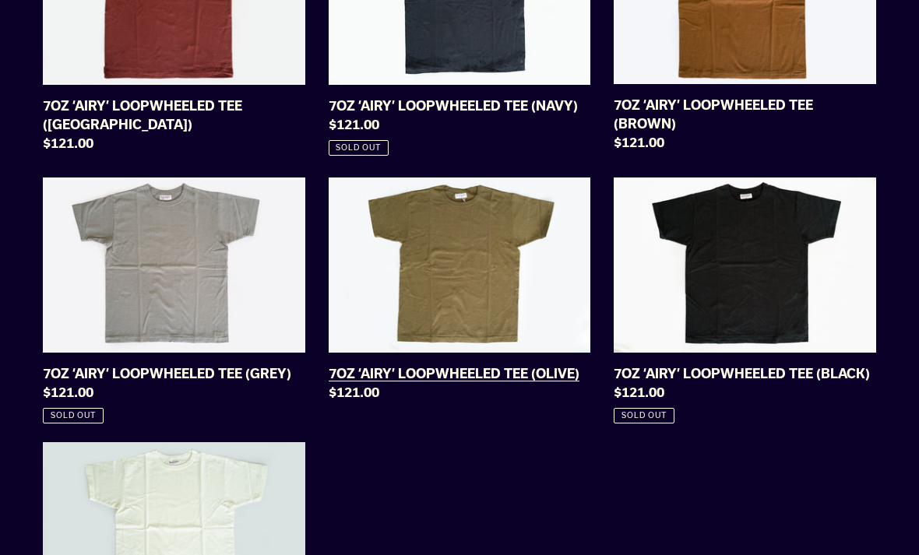
click at [485, 262] on link "7OZ ‘AIRY’ LOOPWHEELED TEE (OLIVE)" at bounding box center [460, 293] width 262 height 230
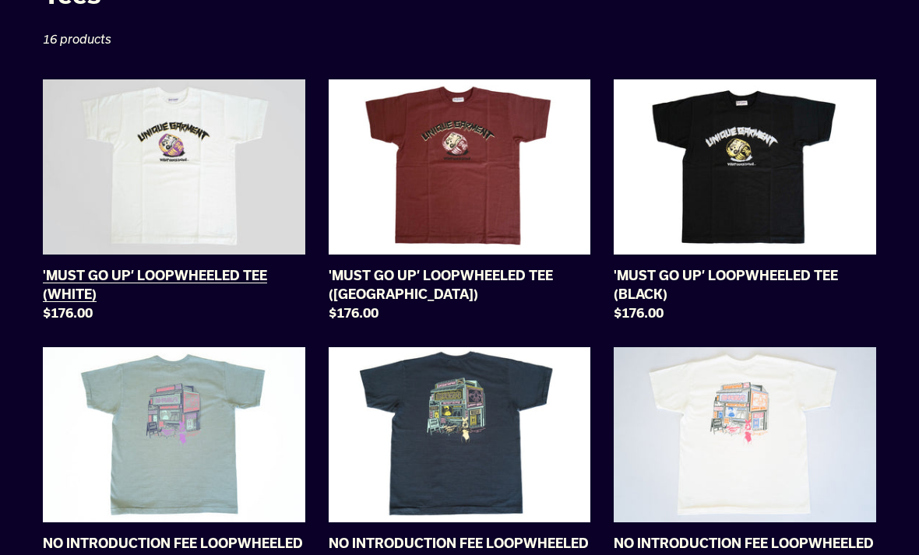
scroll to position [0, 0]
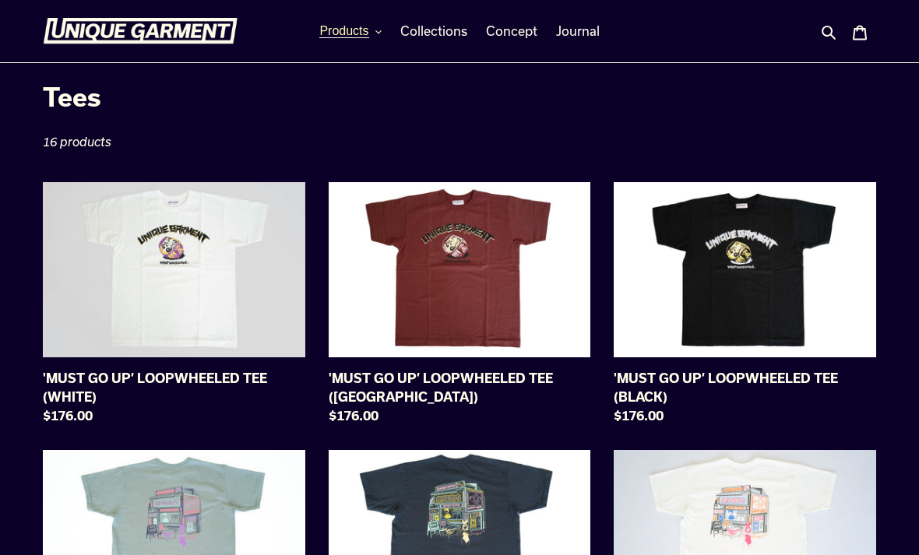
click at [384, 31] on button "Products" at bounding box center [349, 30] width 77 height 23
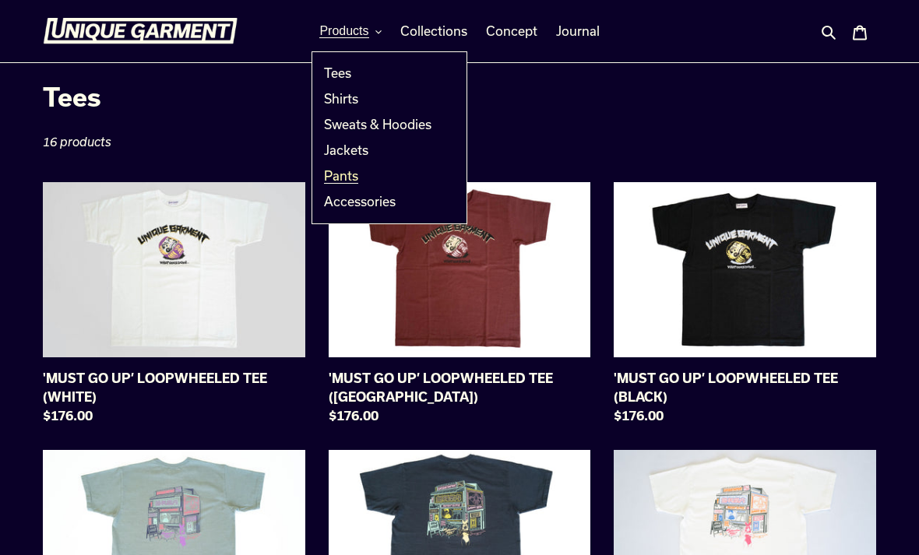
click at [350, 173] on span "Pants" at bounding box center [341, 176] width 34 height 16
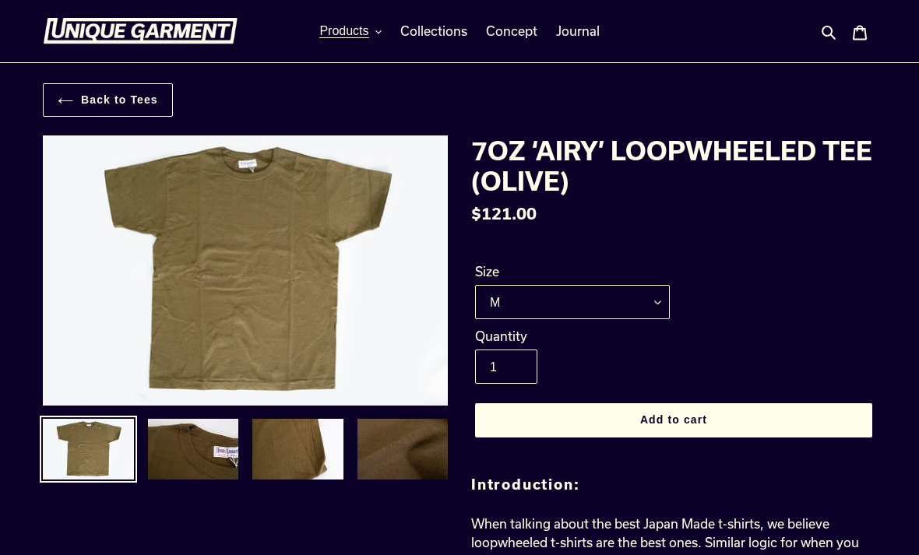
click at [665, 299] on select "M L XL XXL" at bounding box center [572, 302] width 195 height 34
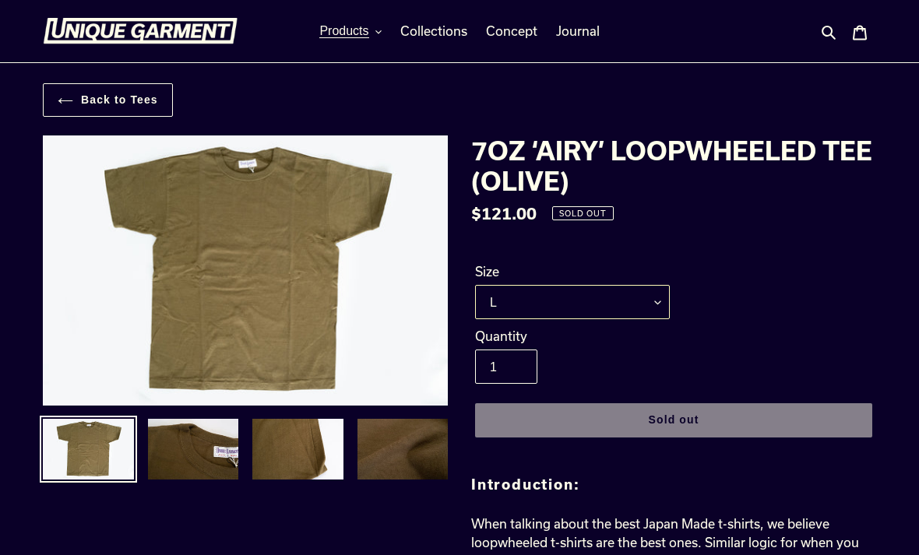
click at [666, 304] on select "M L XL XXL" at bounding box center [572, 302] width 195 height 34
select select "M"
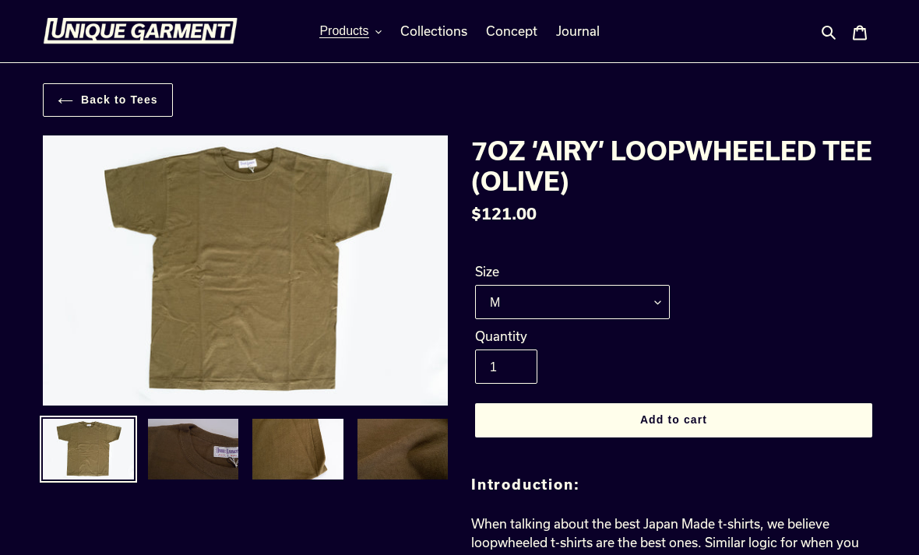
click at [196, 470] on img at bounding box center [193, 449] width 94 height 64
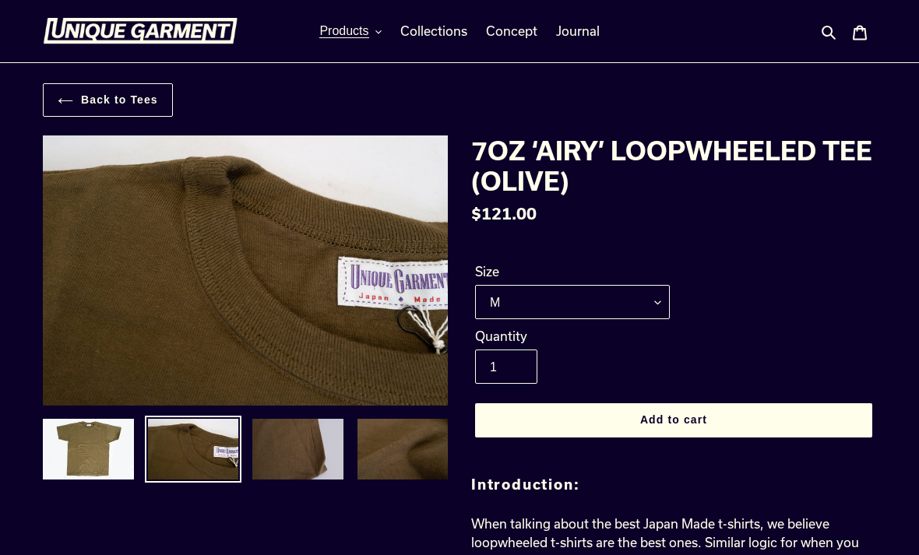
click at [304, 445] on img at bounding box center [298, 449] width 94 height 64
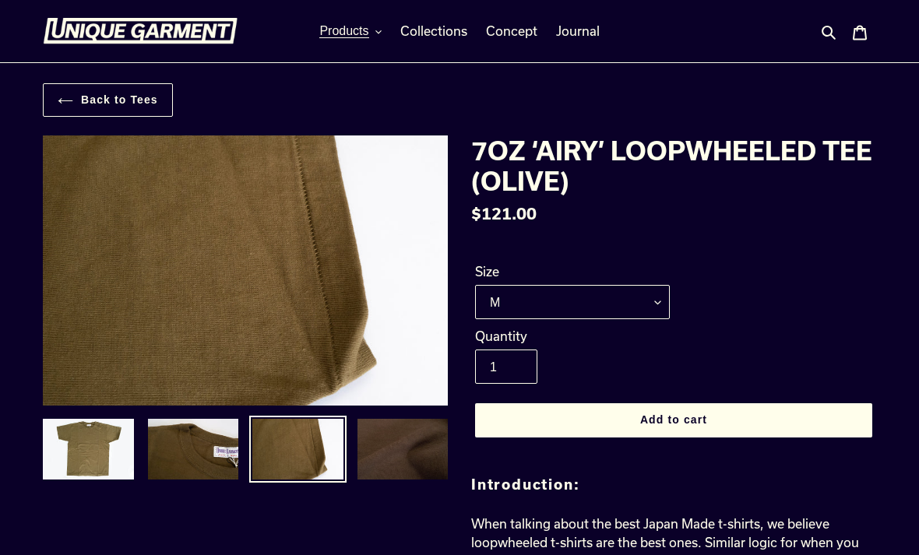
click at [413, 448] on img at bounding box center [403, 449] width 94 height 64
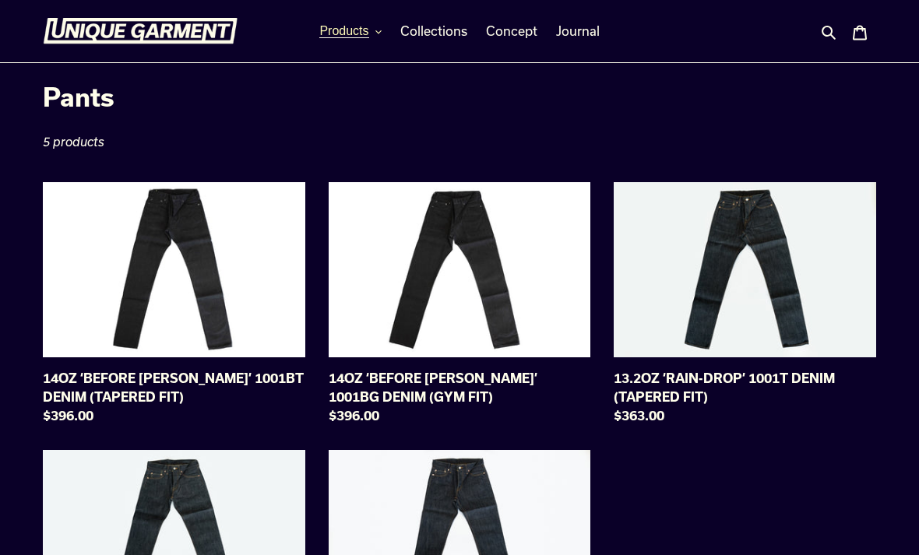
click at [384, 28] on button "Products" at bounding box center [349, 30] width 77 height 23
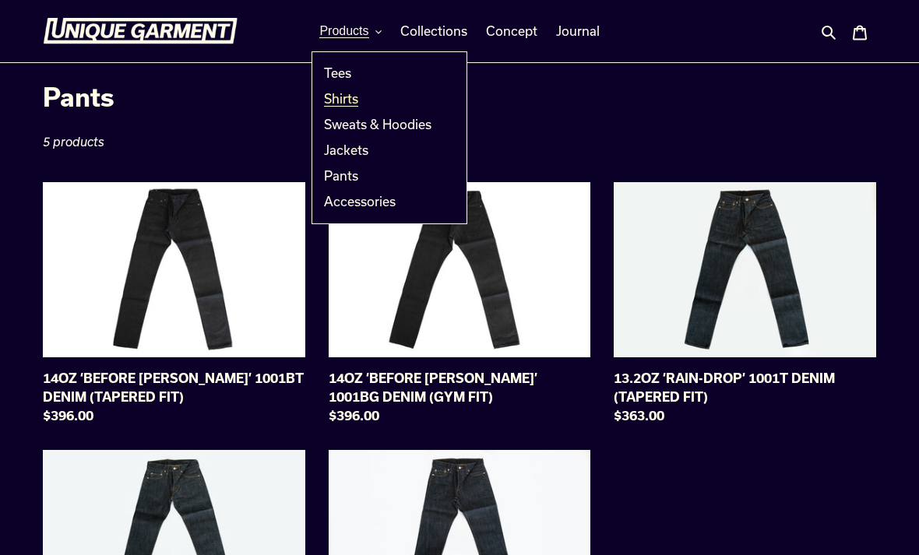
click at [347, 100] on span "Shirts" at bounding box center [341, 99] width 34 height 16
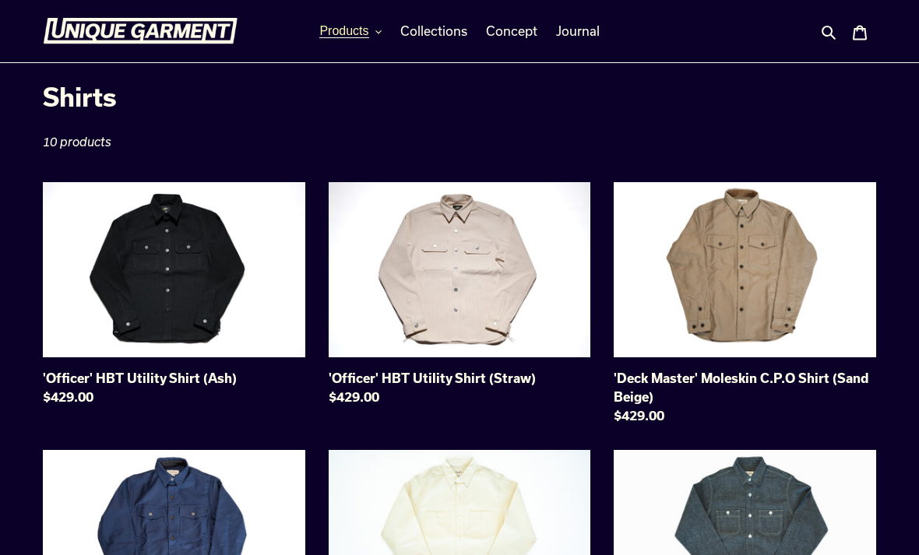
click at [377, 33] on icon "button" at bounding box center [378, 31] width 6 height 3
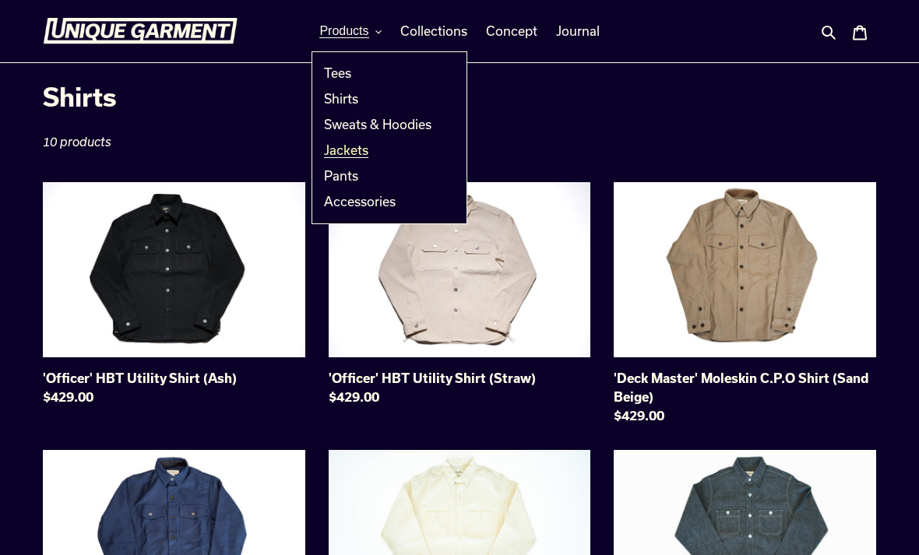
click at [346, 147] on span "Jackets" at bounding box center [346, 150] width 44 height 16
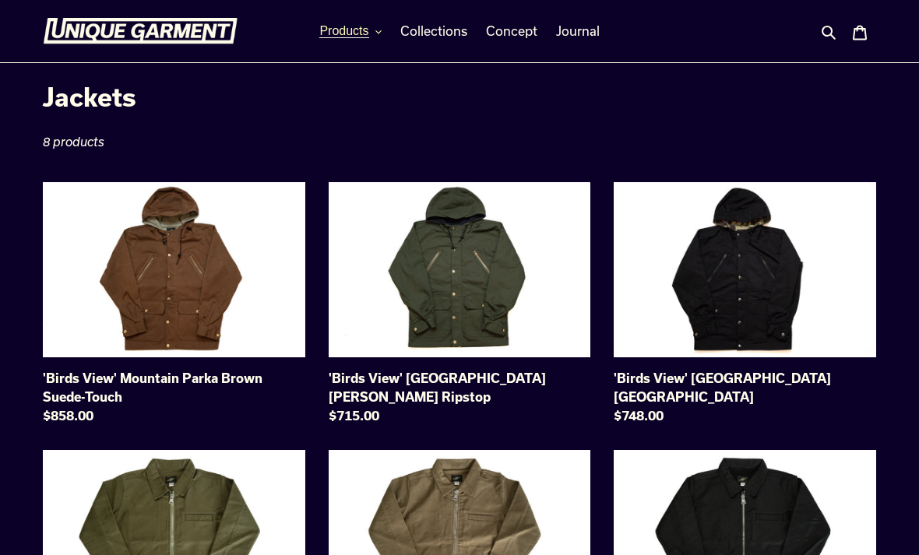
click at [380, 32] on icon "button" at bounding box center [378, 32] width 6 height 6
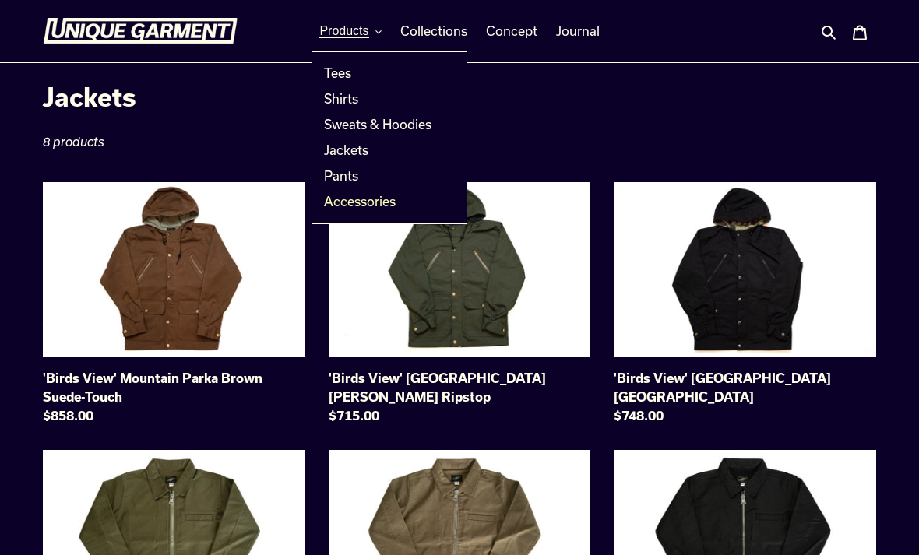
click at [389, 206] on span "Accessories" at bounding box center [360, 202] width 72 height 16
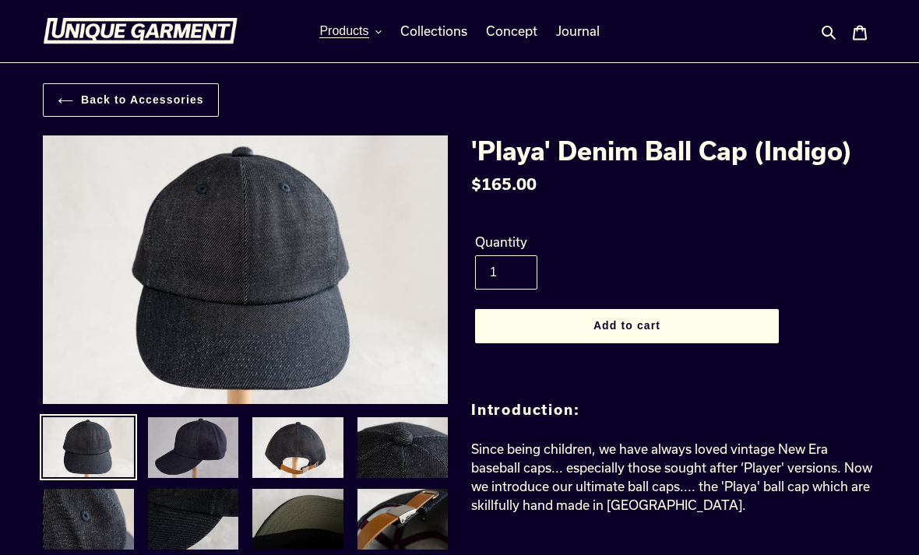
click at [188, 449] on img at bounding box center [193, 448] width 94 height 64
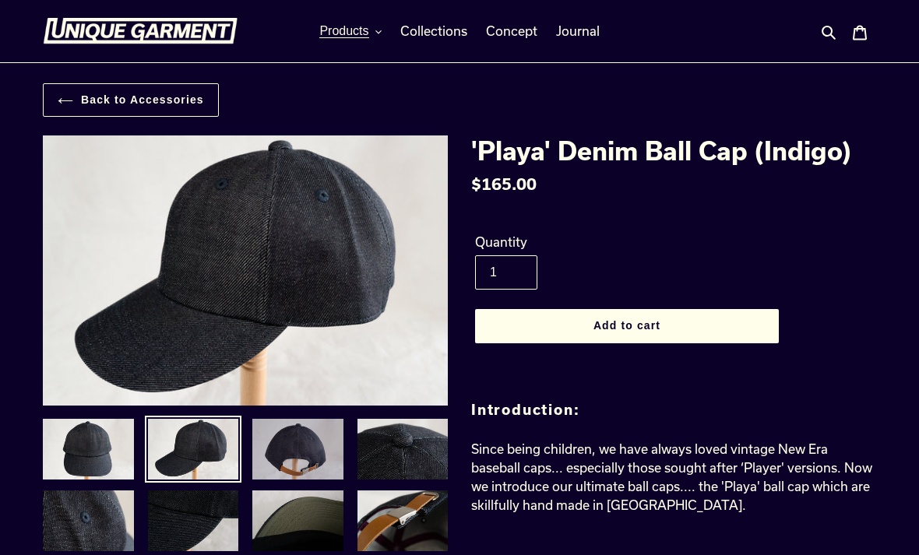
click at [291, 453] on img at bounding box center [298, 449] width 94 height 64
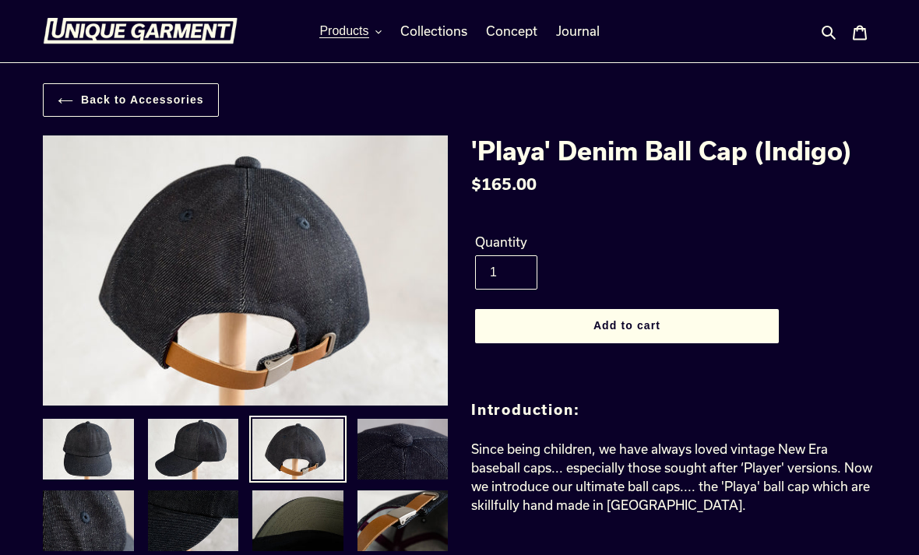
click at [425, 451] on img at bounding box center [403, 449] width 94 height 64
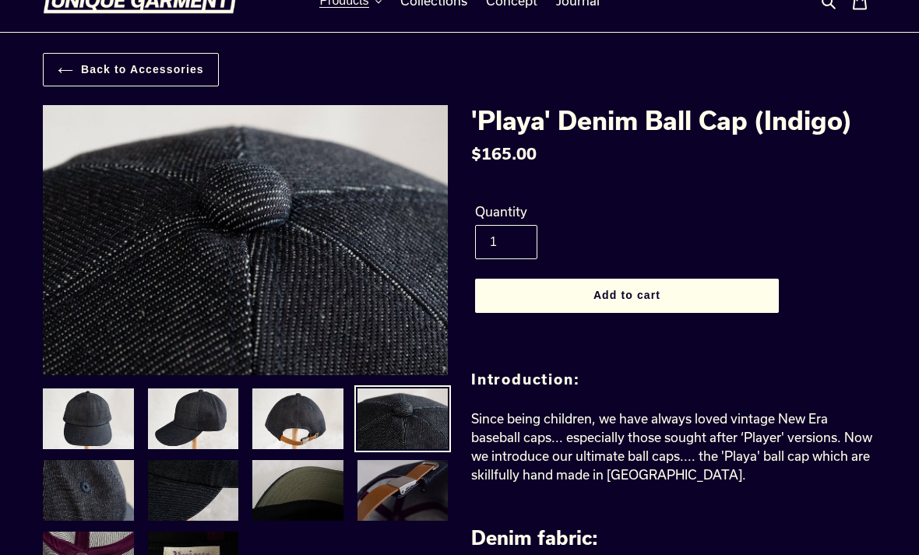
scroll to position [33, 0]
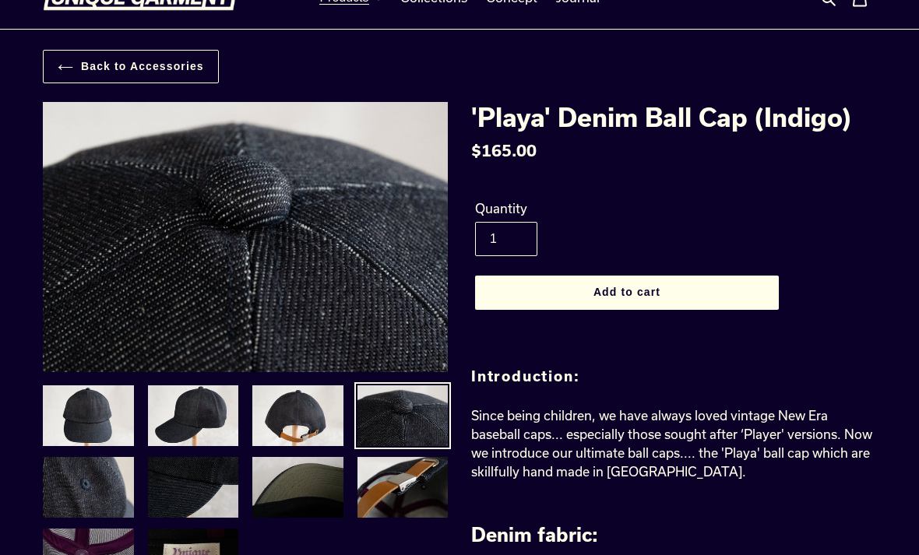
click at [107, 554] on img at bounding box center [88, 559] width 94 height 64
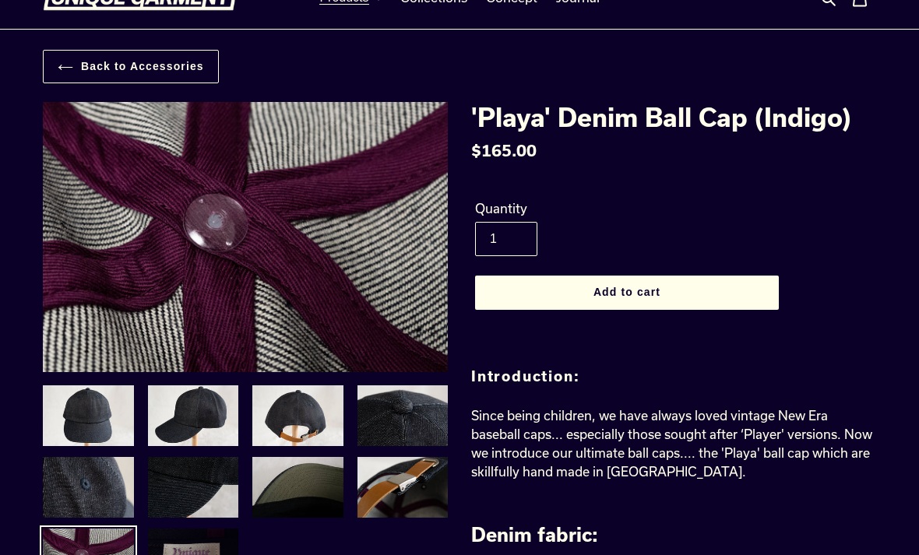
click at [181, 554] on img at bounding box center [193, 559] width 94 height 64
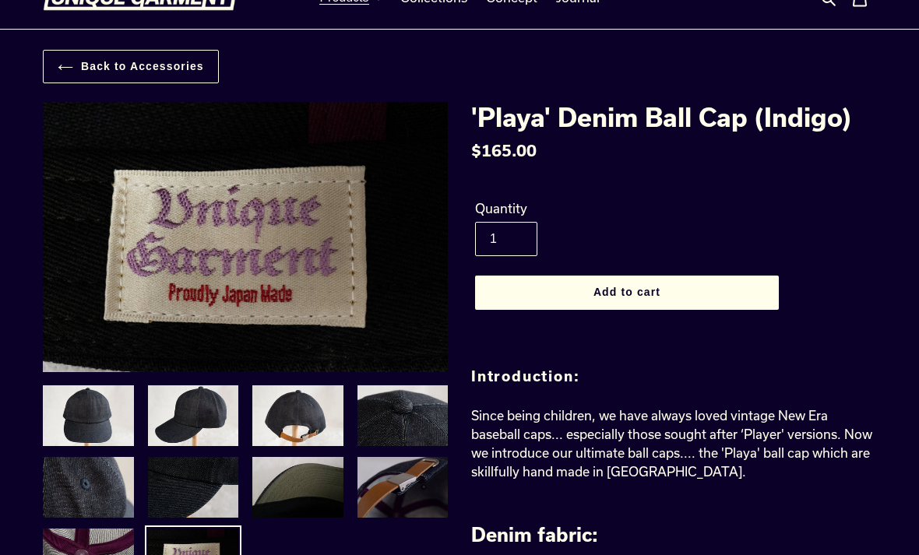
click at [404, 510] on img at bounding box center [403, 488] width 94 height 64
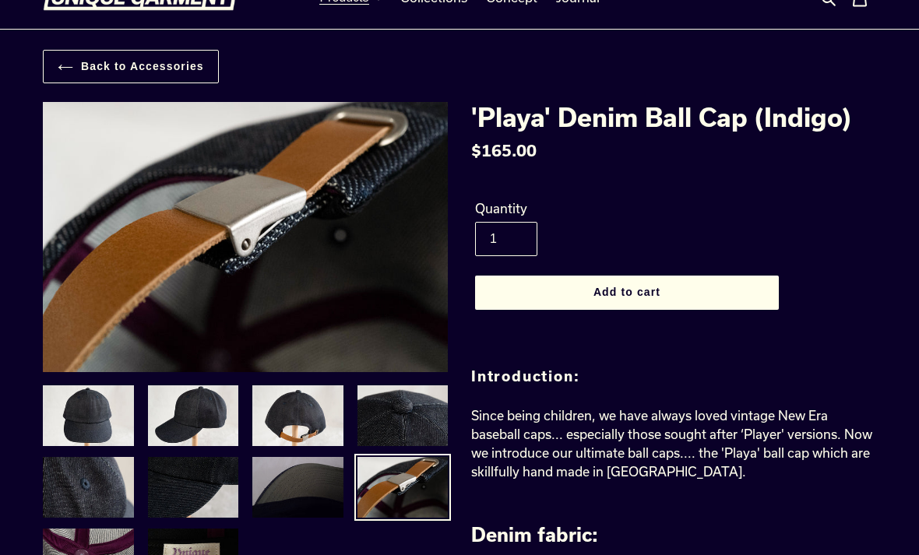
click at [312, 502] on img at bounding box center [298, 488] width 94 height 64
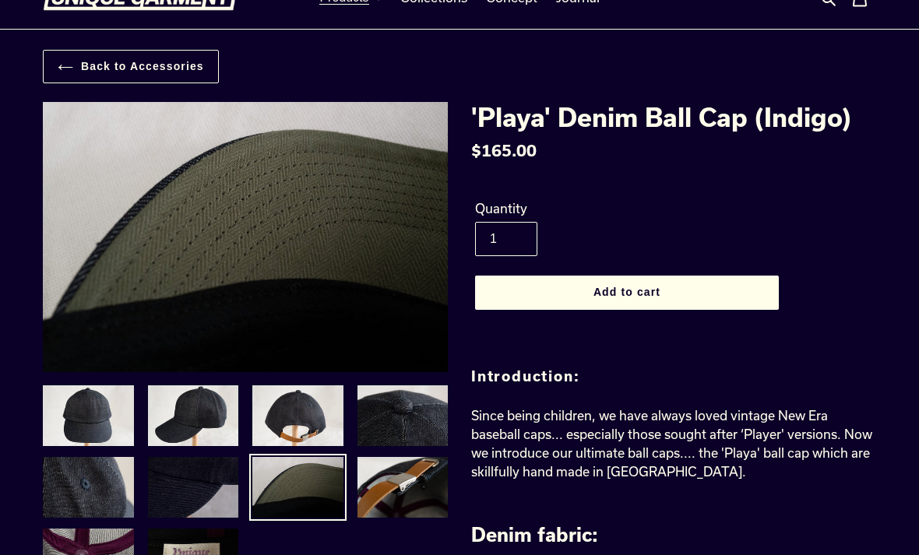
click at [213, 499] on img at bounding box center [193, 488] width 94 height 64
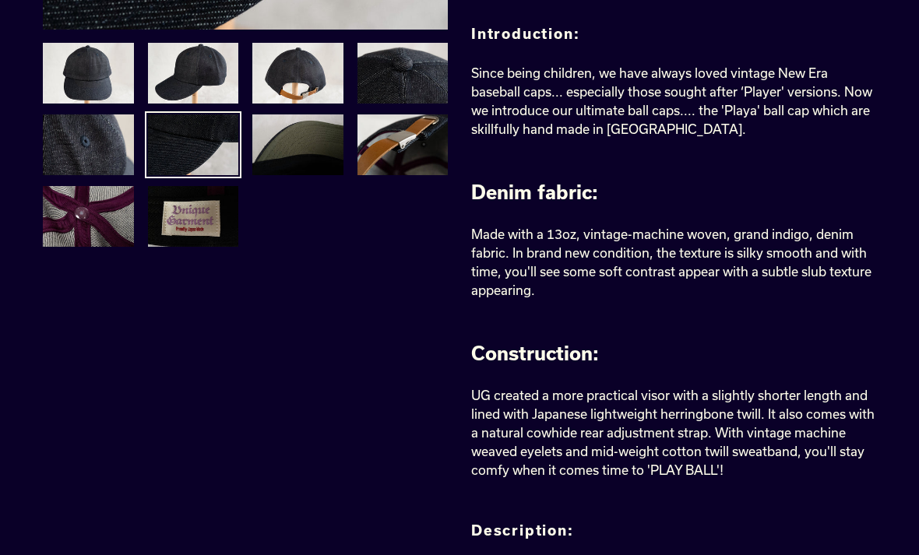
scroll to position [0, 0]
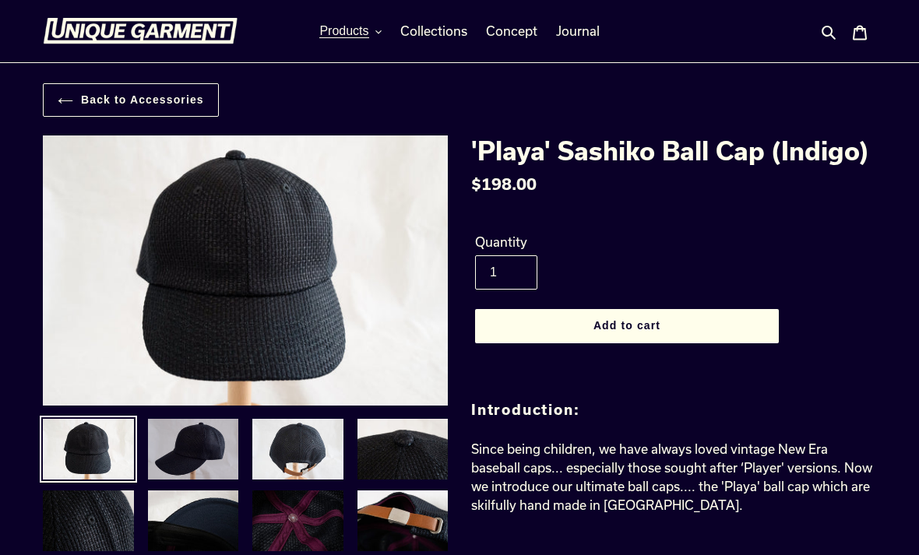
click at [214, 448] on img at bounding box center [193, 449] width 94 height 64
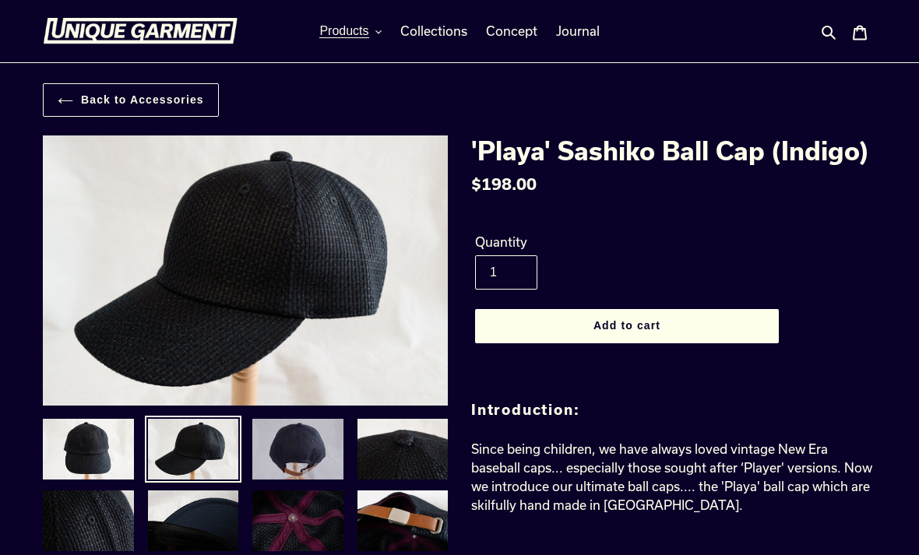
click at [290, 449] on img at bounding box center [298, 449] width 94 height 64
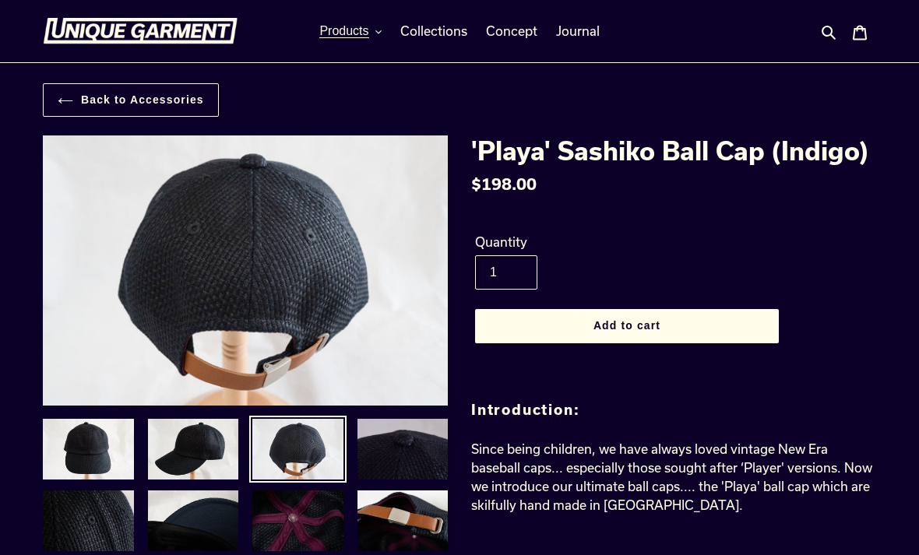
click at [392, 465] on img at bounding box center [403, 449] width 94 height 64
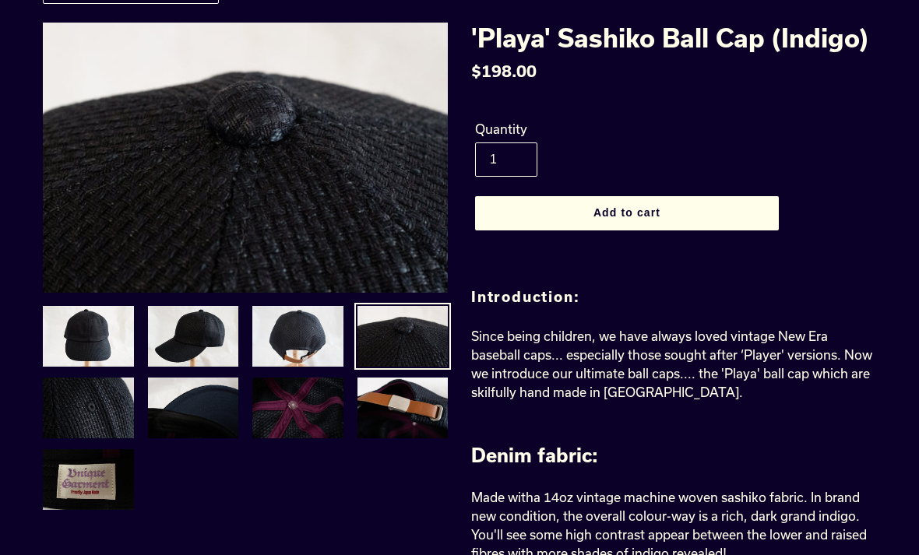
scroll to position [133, 0]
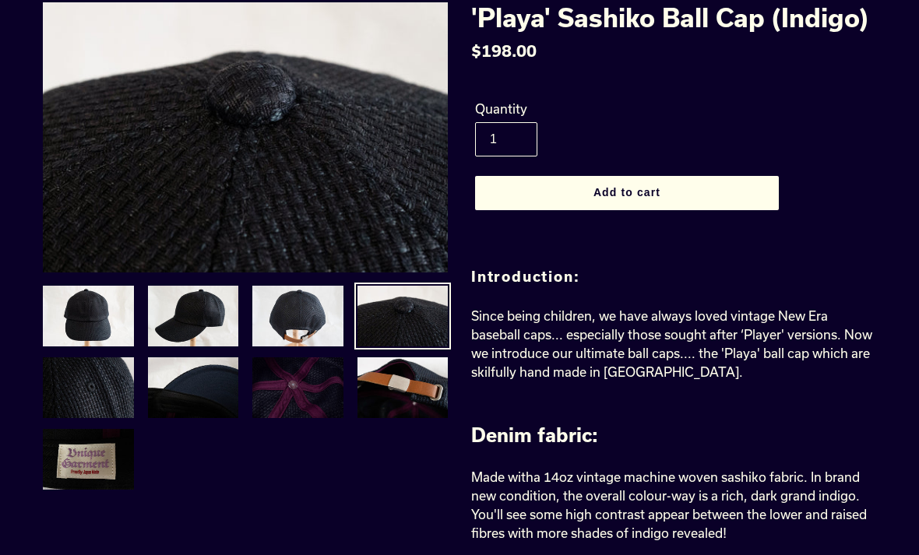
click at [315, 398] on img at bounding box center [298, 388] width 94 height 64
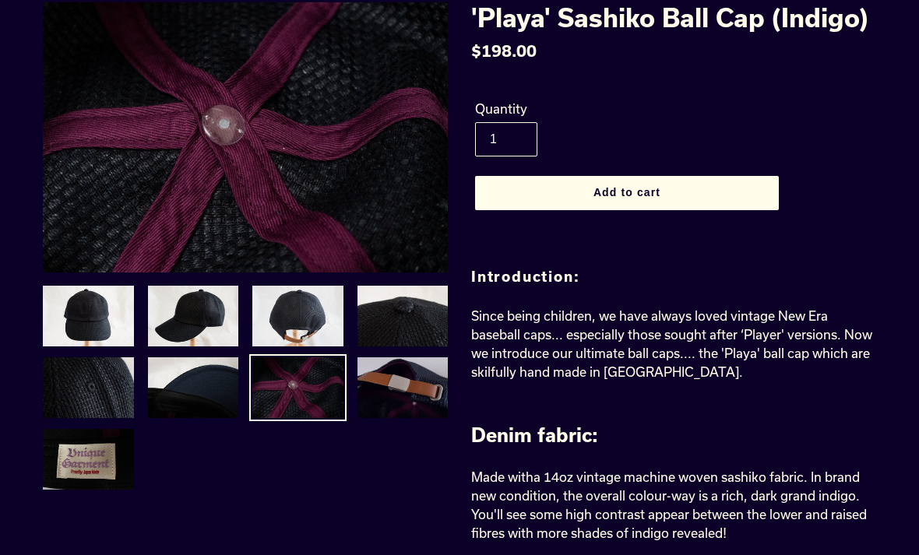
click at [409, 390] on img at bounding box center [403, 388] width 94 height 64
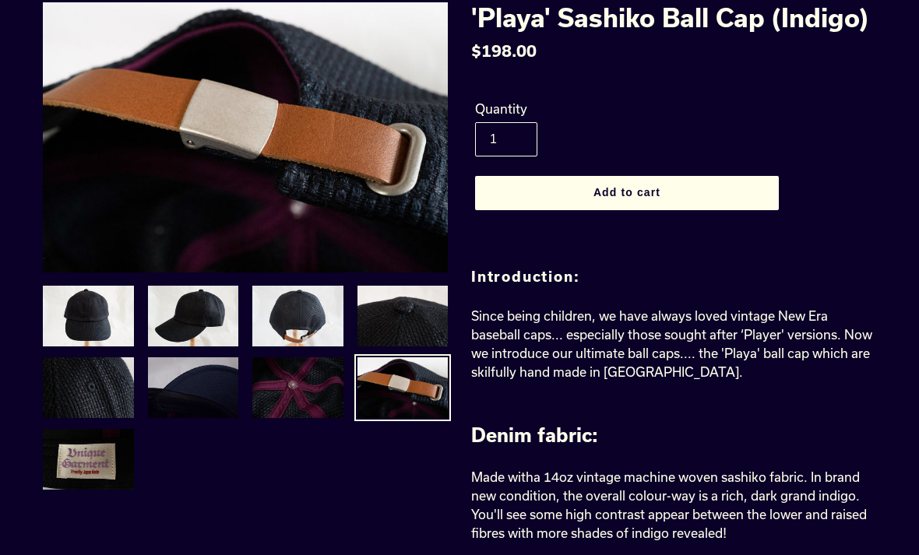
click at [176, 399] on img at bounding box center [193, 388] width 94 height 64
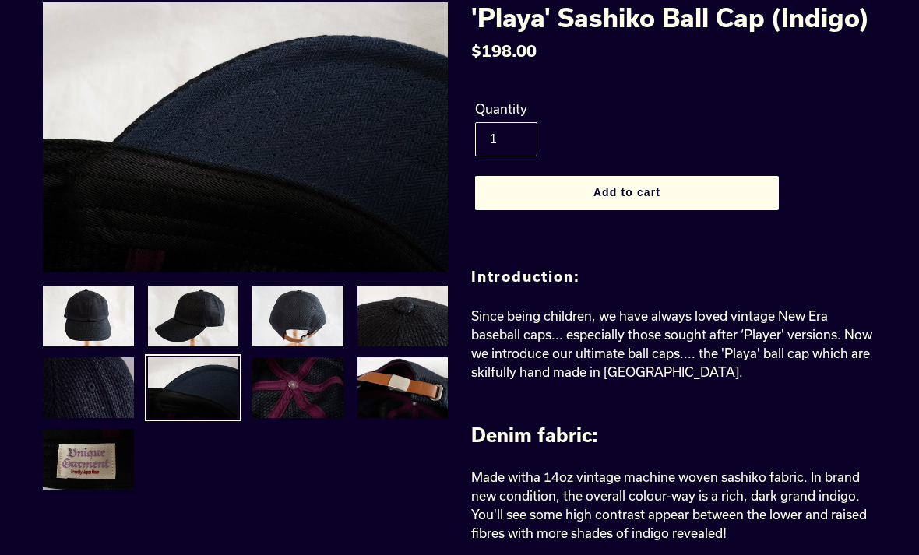
click at [113, 394] on img at bounding box center [88, 388] width 94 height 64
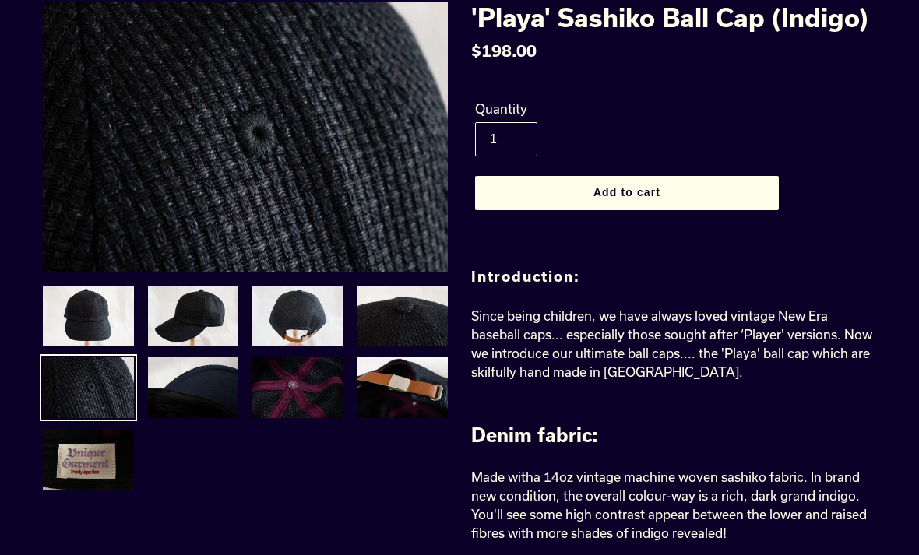
click at [113, 394] on img at bounding box center [88, 388] width 94 height 64
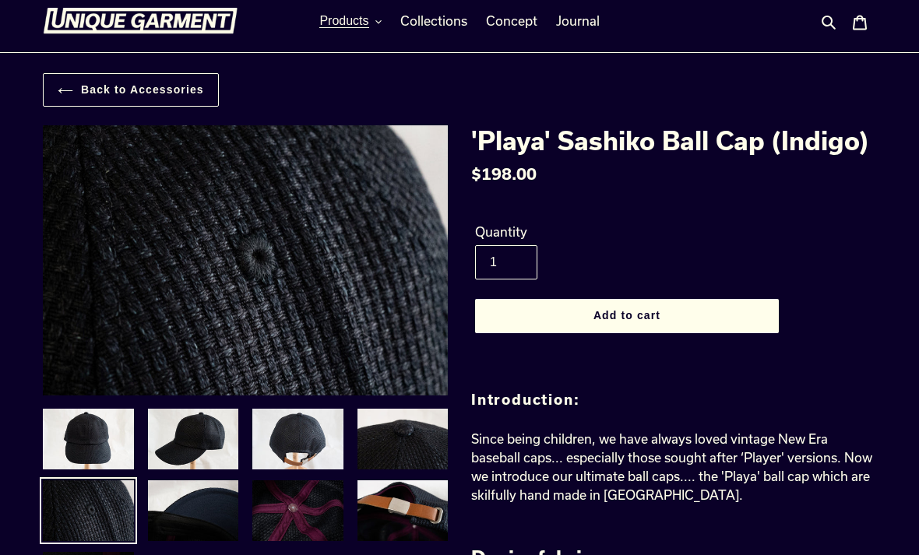
scroll to position [0, 0]
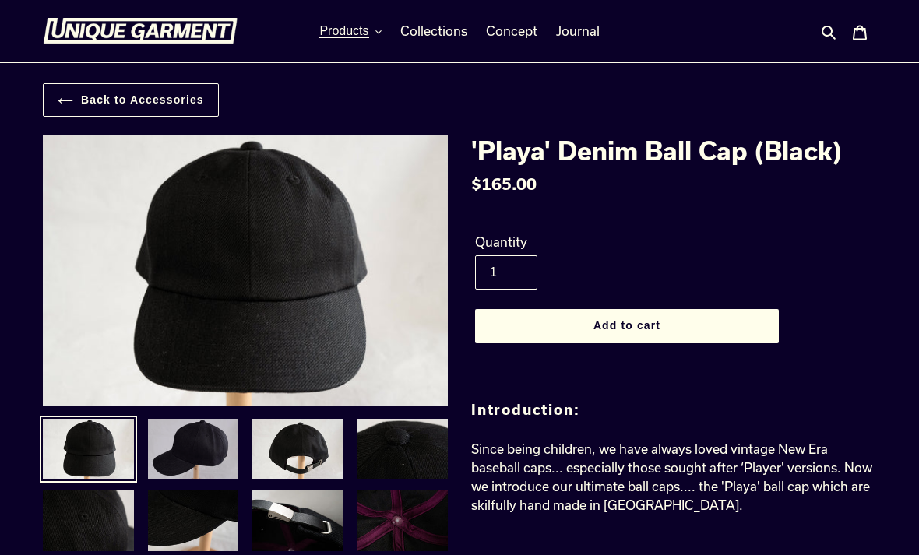
click at [217, 461] on img at bounding box center [193, 449] width 94 height 64
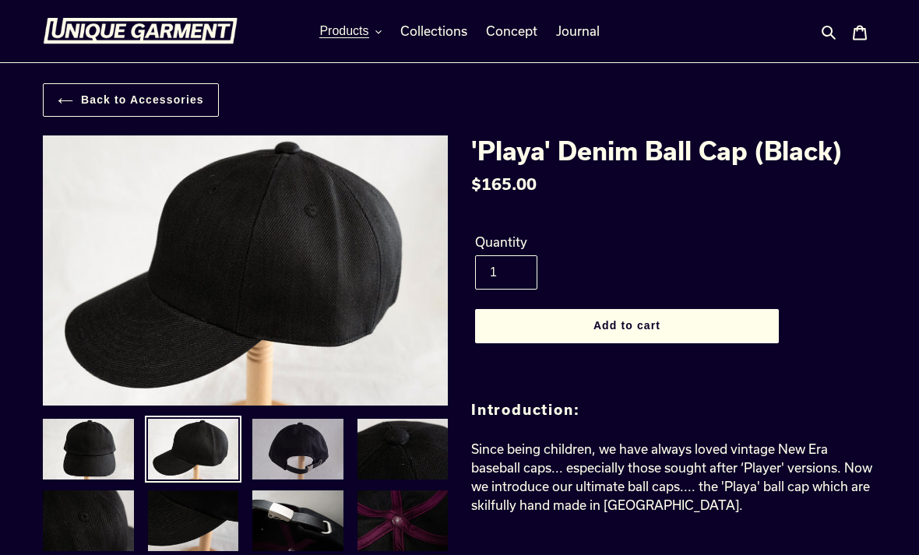
click at [292, 456] on img at bounding box center [298, 449] width 94 height 64
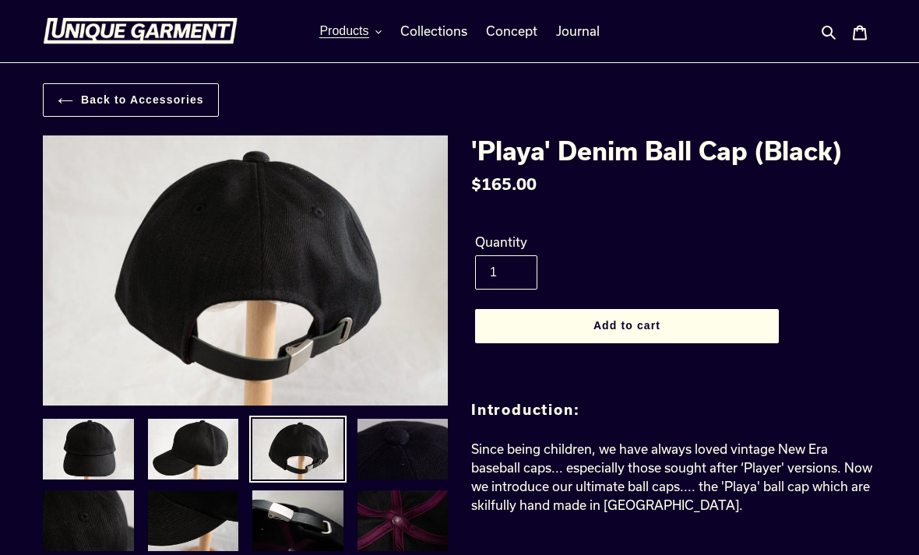
click at [404, 467] on img at bounding box center [403, 449] width 94 height 64
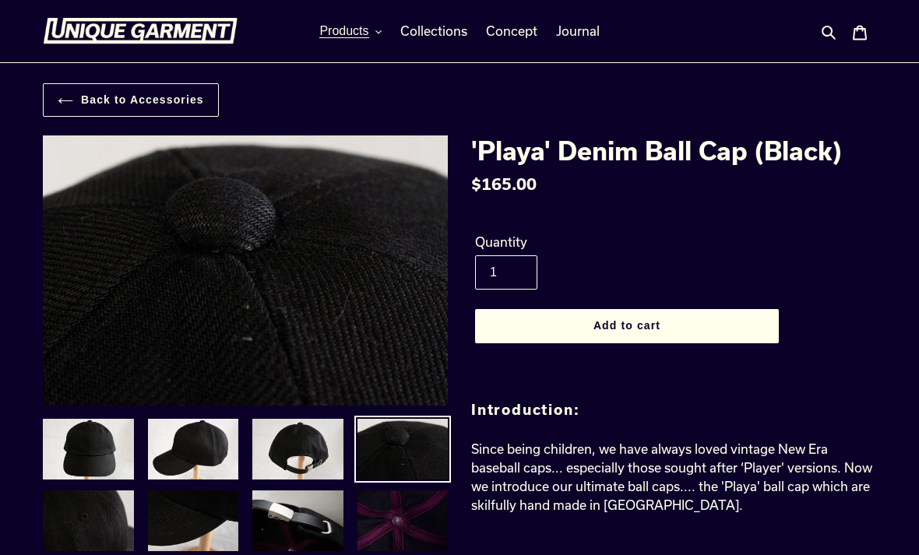
click at [412, 511] on img at bounding box center [403, 521] width 94 height 64
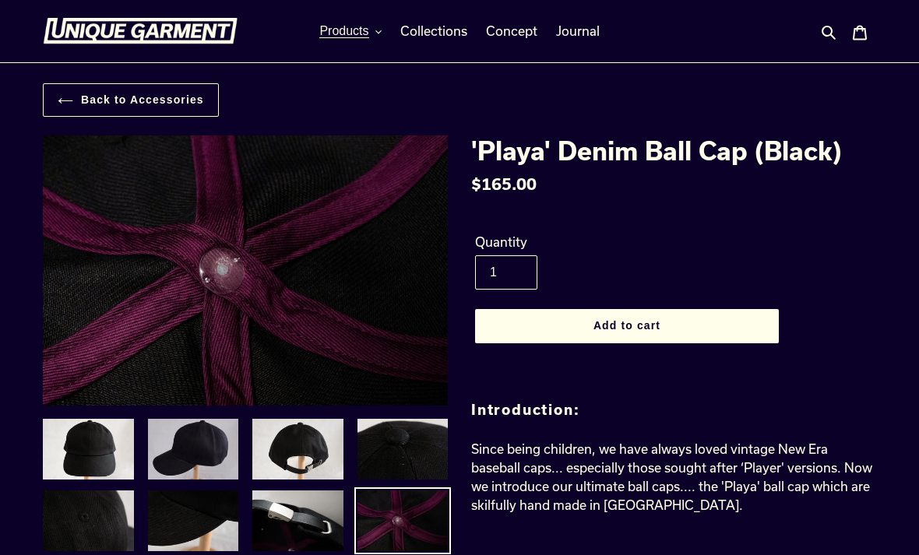
click at [205, 445] on img at bounding box center [193, 449] width 94 height 64
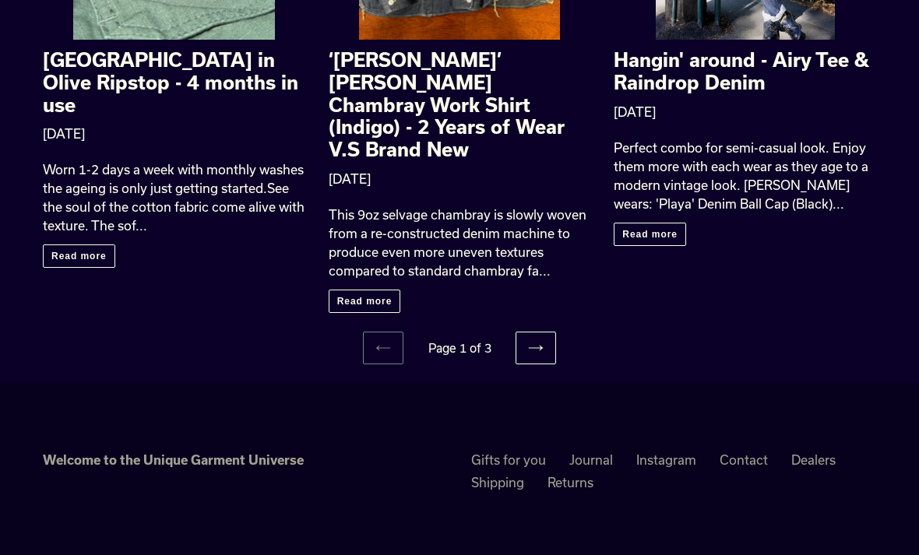
scroll to position [1932, 0]
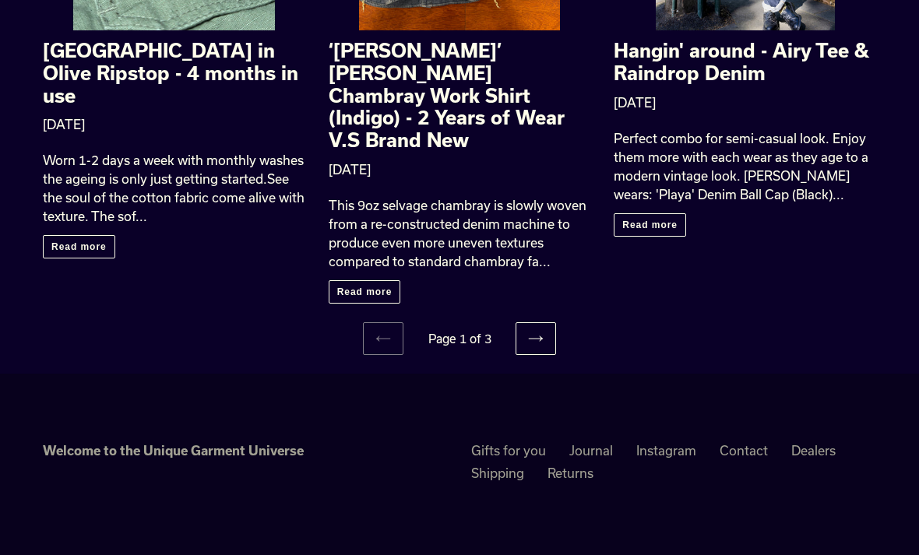
click at [276, 443] on strong "Welcome to the Unique Garment Universe" at bounding box center [173, 450] width 261 height 15
click at [496, 466] on link "Shipping" at bounding box center [497, 474] width 53 height 16
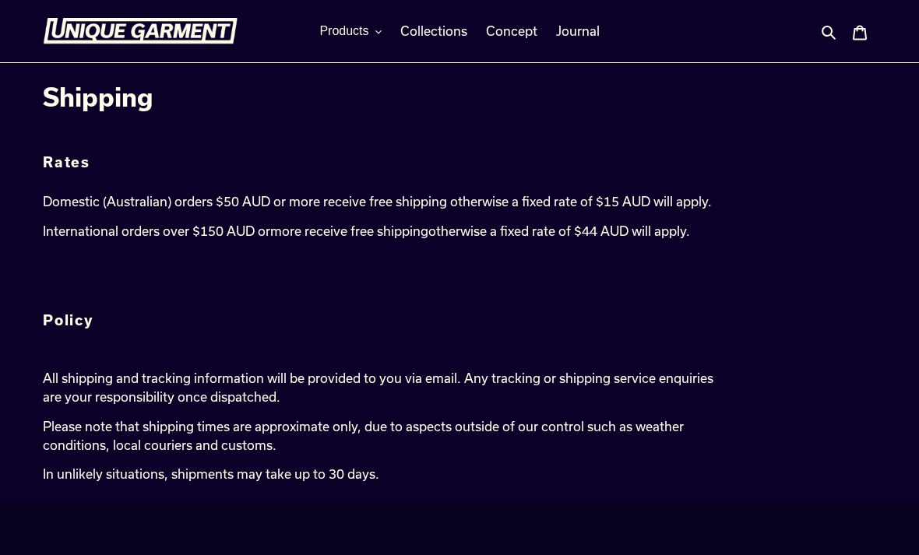
click at [223, 32] on img at bounding box center [140, 31] width 195 height 26
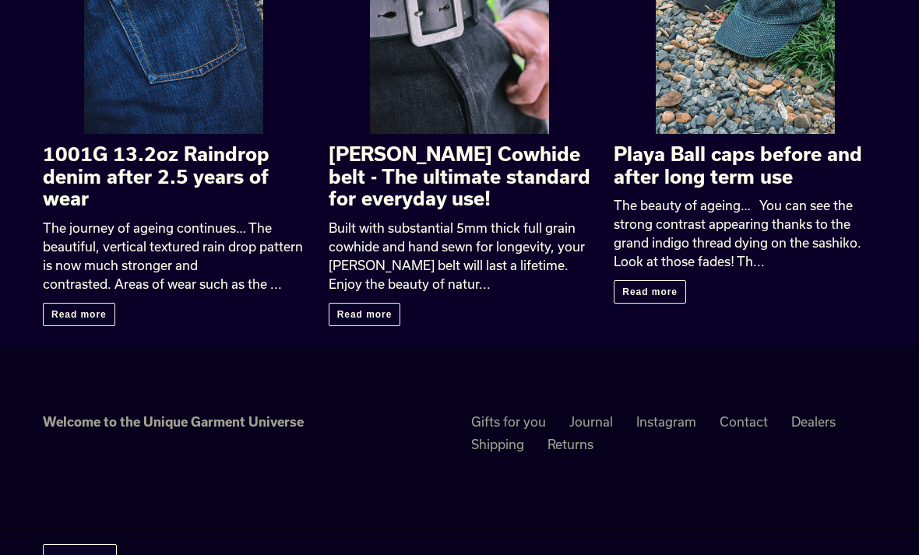
scroll to position [2578, 0]
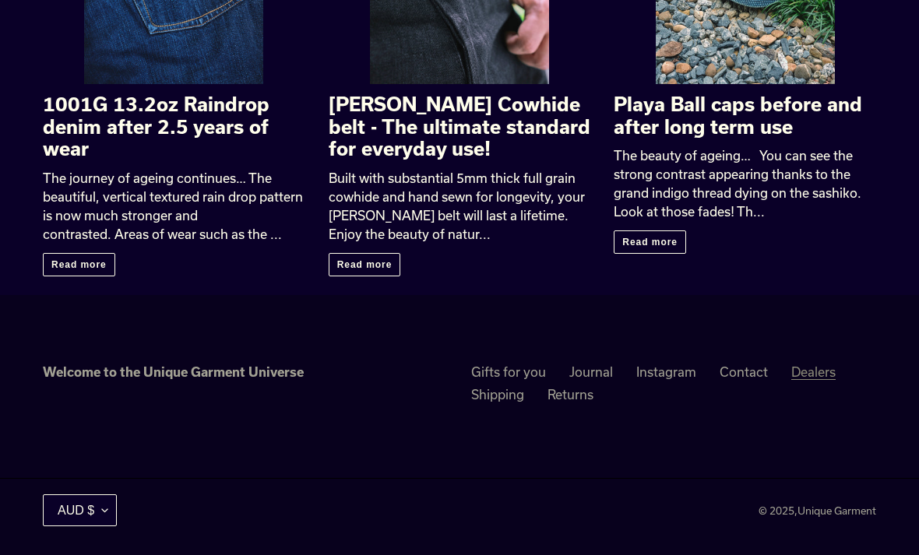
click at [804, 380] on link "Dealers" at bounding box center [813, 372] width 44 height 16
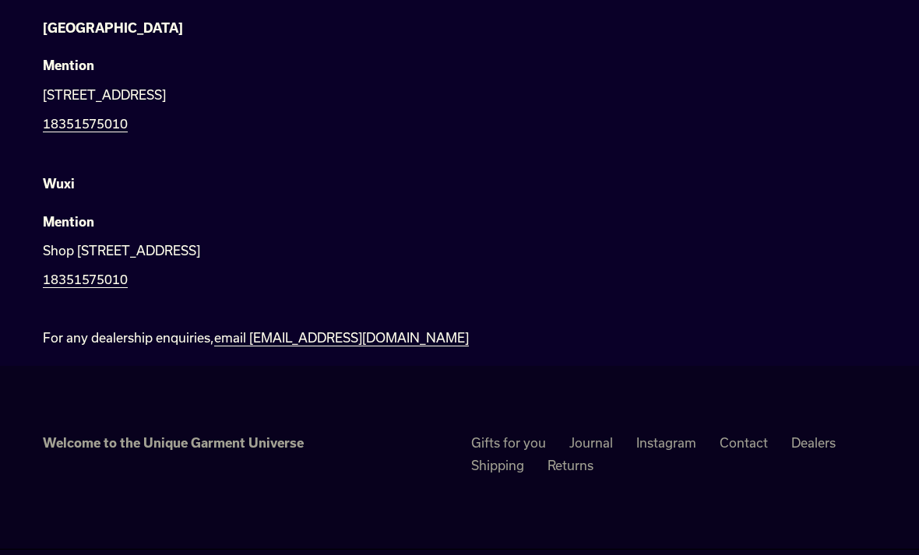
scroll to position [725, 0]
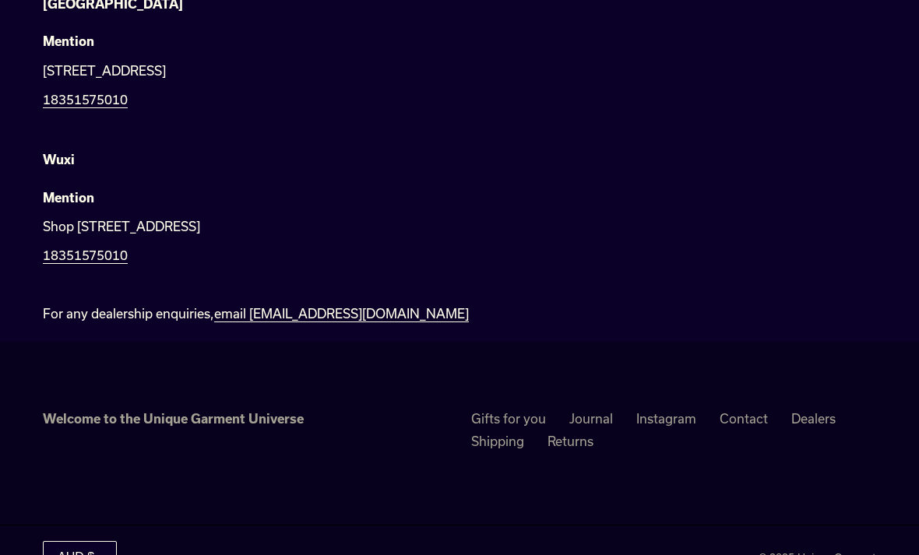
click at [292, 416] on strong "Welcome to the Unique Garment Universe" at bounding box center [173, 418] width 261 height 15
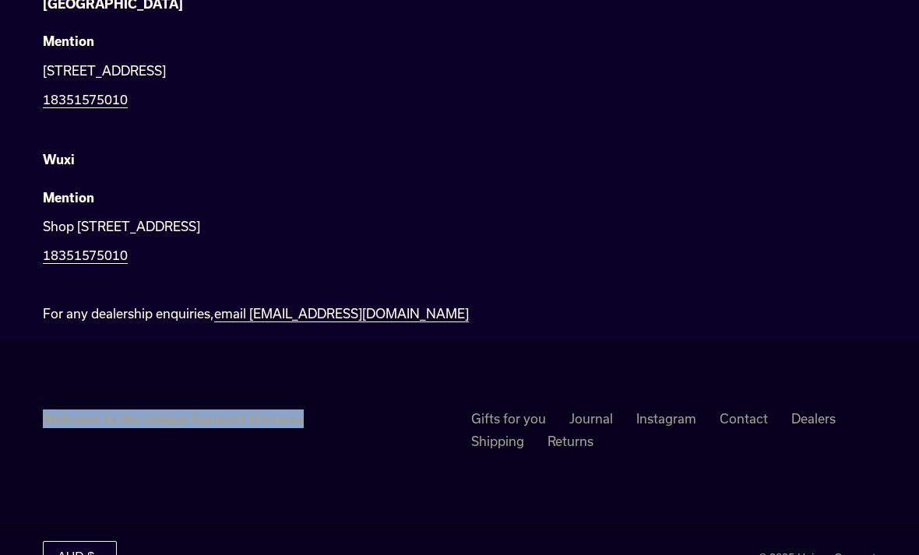
click at [292, 416] on strong "Welcome to the Unique Garment Universe" at bounding box center [173, 418] width 261 height 15
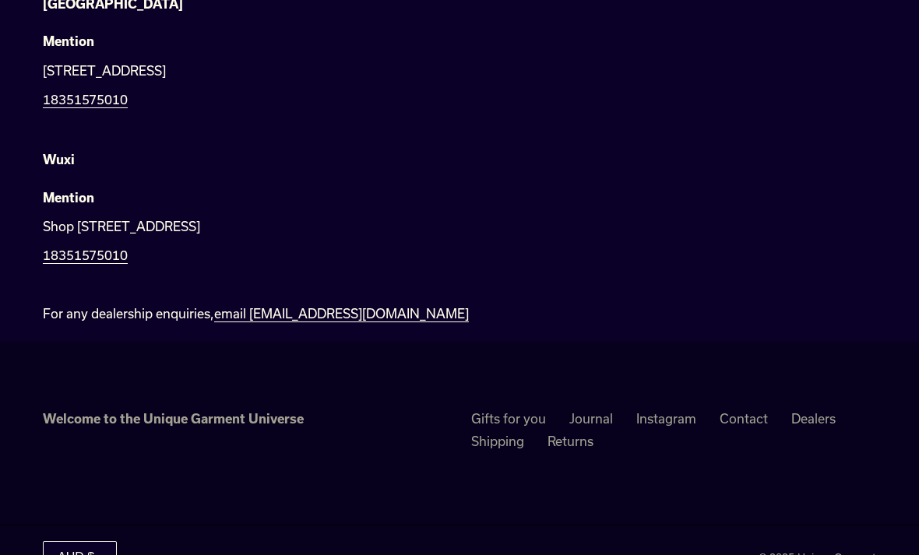
click at [292, 416] on strong "Welcome to the Unique Garment Universe" at bounding box center [173, 418] width 261 height 15
click at [228, 416] on strong "Welcome to the Unique Garment Universe" at bounding box center [173, 418] width 261 height 15
click at [174, 416] on strong "Welcome to the Unique Garment Universe" at bounding box center [173, 418] width 261 height 15
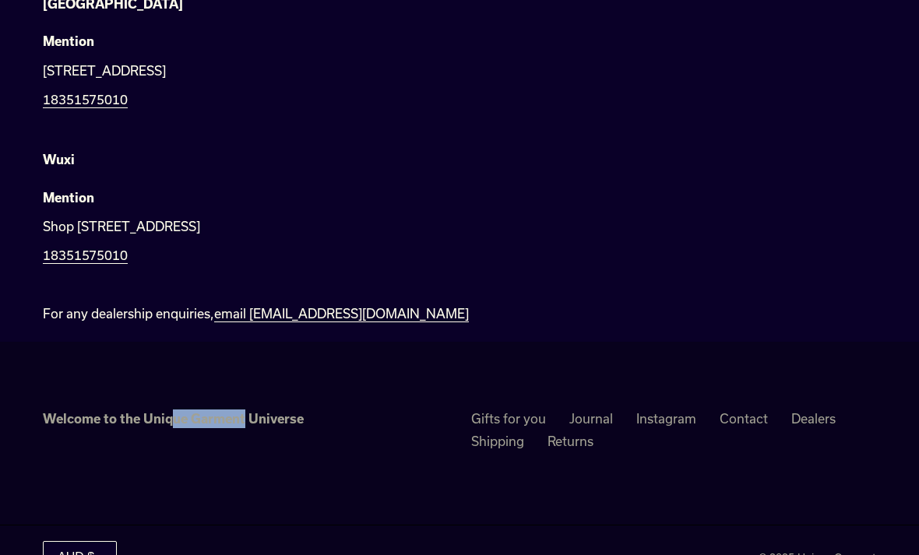
click at [148, 416] on strong "Welcome to the Unique Garment Universe" at bounding box center [173, 418] width 261 height 15
click at [233, 416] on strong "Welcome to the Unique Garment Universe" at bounding box center [173, 418] width 261 height 15
click at [149, 416] on strong "Welcome to the Unique Garment Universe" at bounding box center [173, 418] width 261 height 15
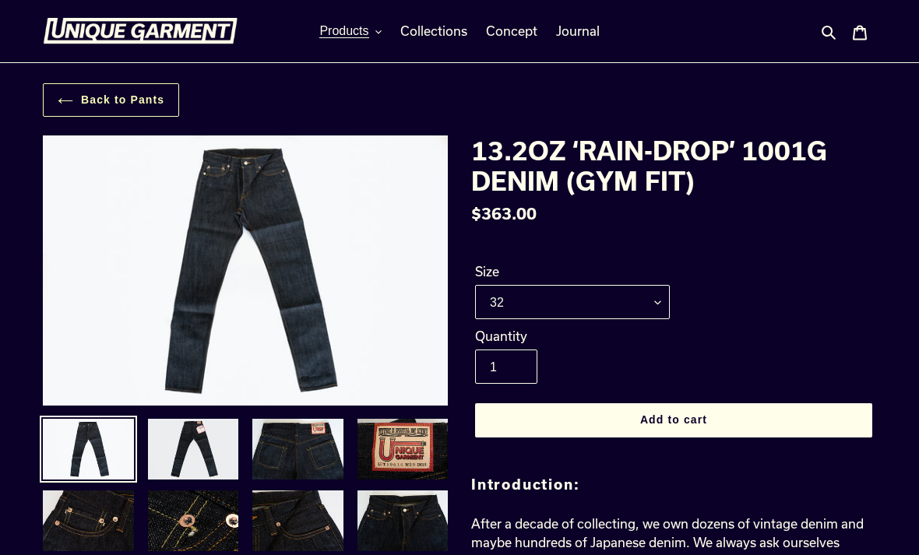
click at [106, 98] on link "Back to Pants" at bounding box center [111, 99] width 136 height 33
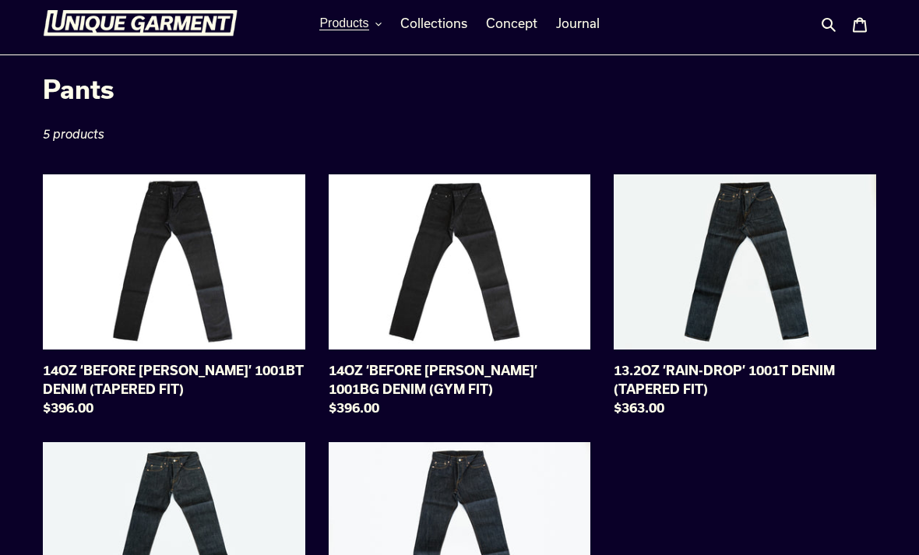
scroll to position [8, 0]
click at [697, 325] on link "13.2OZ ‘RAIN-DROP’ 1001T DENIM (TAPERED FIT)" at bounding box center [745, 298] width 262 height 249
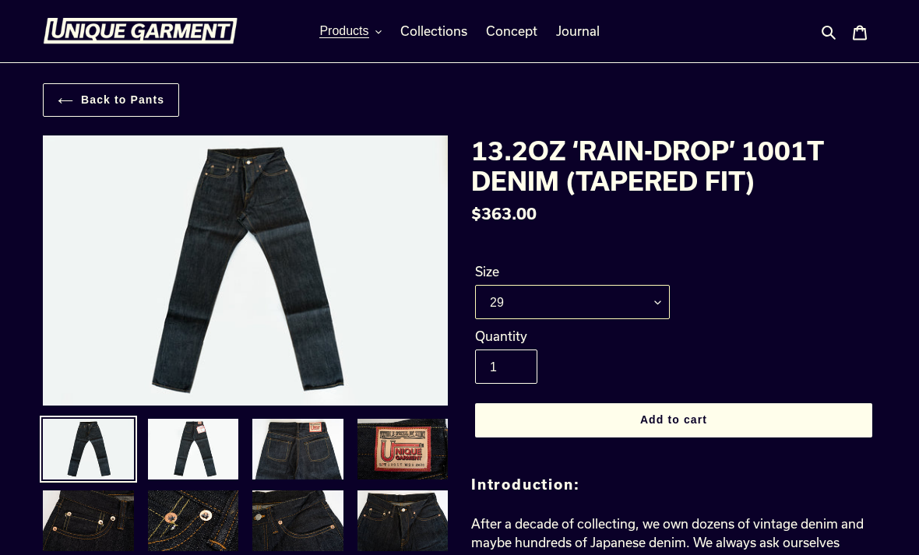
click at [655, 300] on select "29 30 31 32 33 34 35 36 38" at bounding box center [572, 302] width 195 height 34
select select "32"
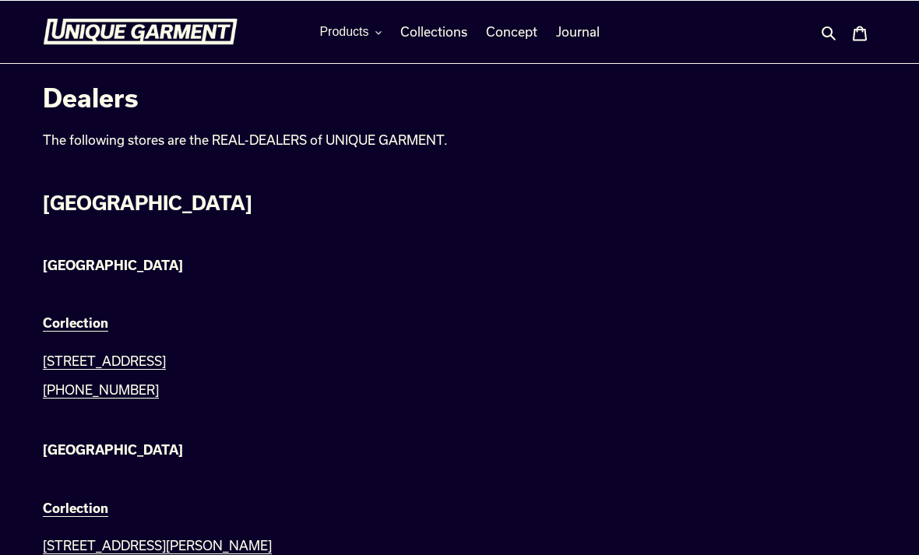
click at [677, 146] on p "The following stores are the REAL-DEALERS of UNIQUE GARMENT." at bounding box center [388, 139] width 691 height 19
